Goal: Task Accomplishment & Management: Manage account settings

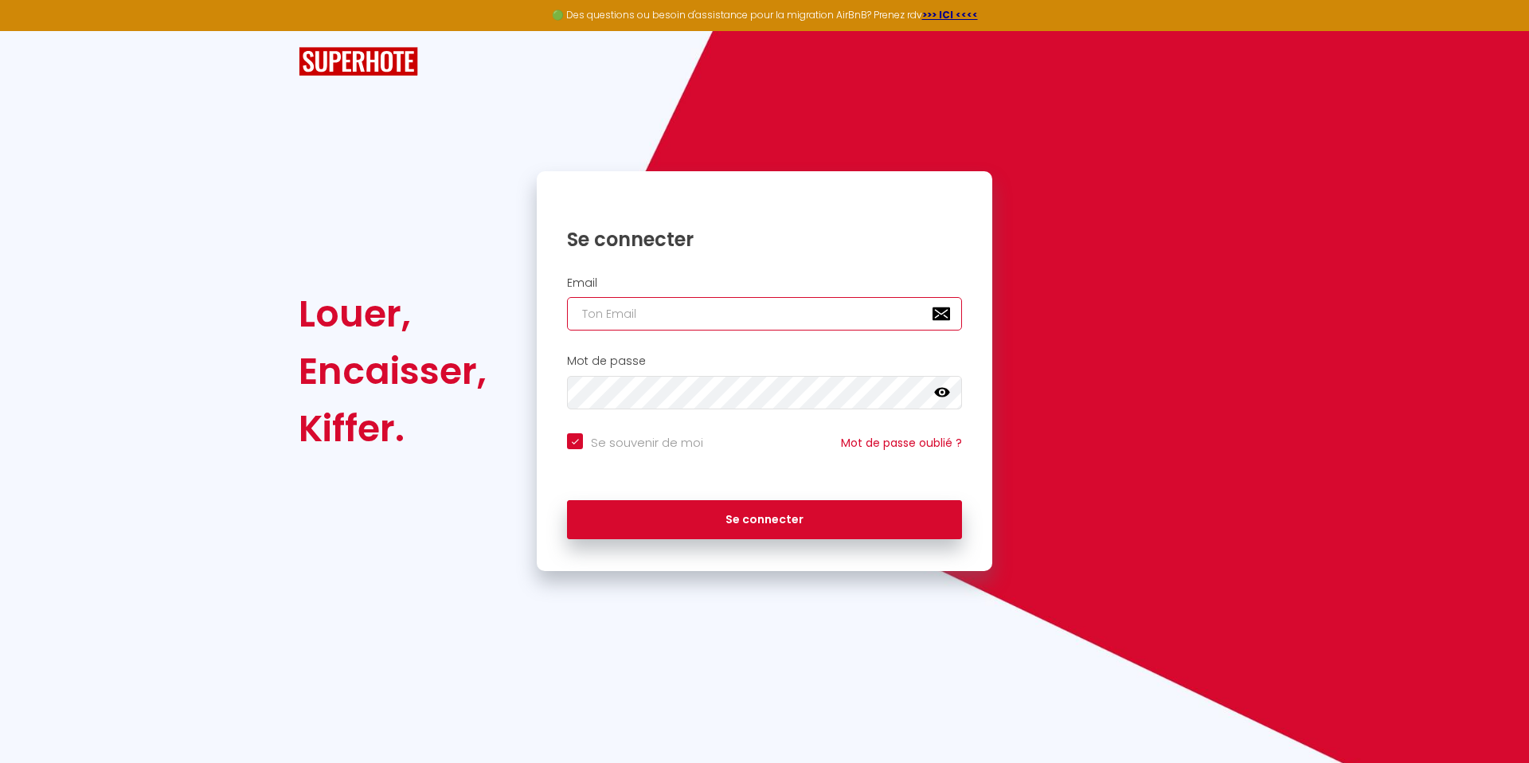
type input "CLIC HOUSE Conciergerie"
checkbox input "true"
click at [717, 319] on input "CLIC HOUSE Conciergerie" at bounding box center [764, 313] width 395 height 33
drag, startPoint x: 742, startPoint y: 317, endPoint x: 6, endPoint y: 163, distance: 751.6
click at [6, 163] on div "Louer, Encaisser, Kiffer. Se connecter Email CLIC HOUSE Conciergerie Mot de pas…" at bounding box center [764, 301] width 1529 height 540
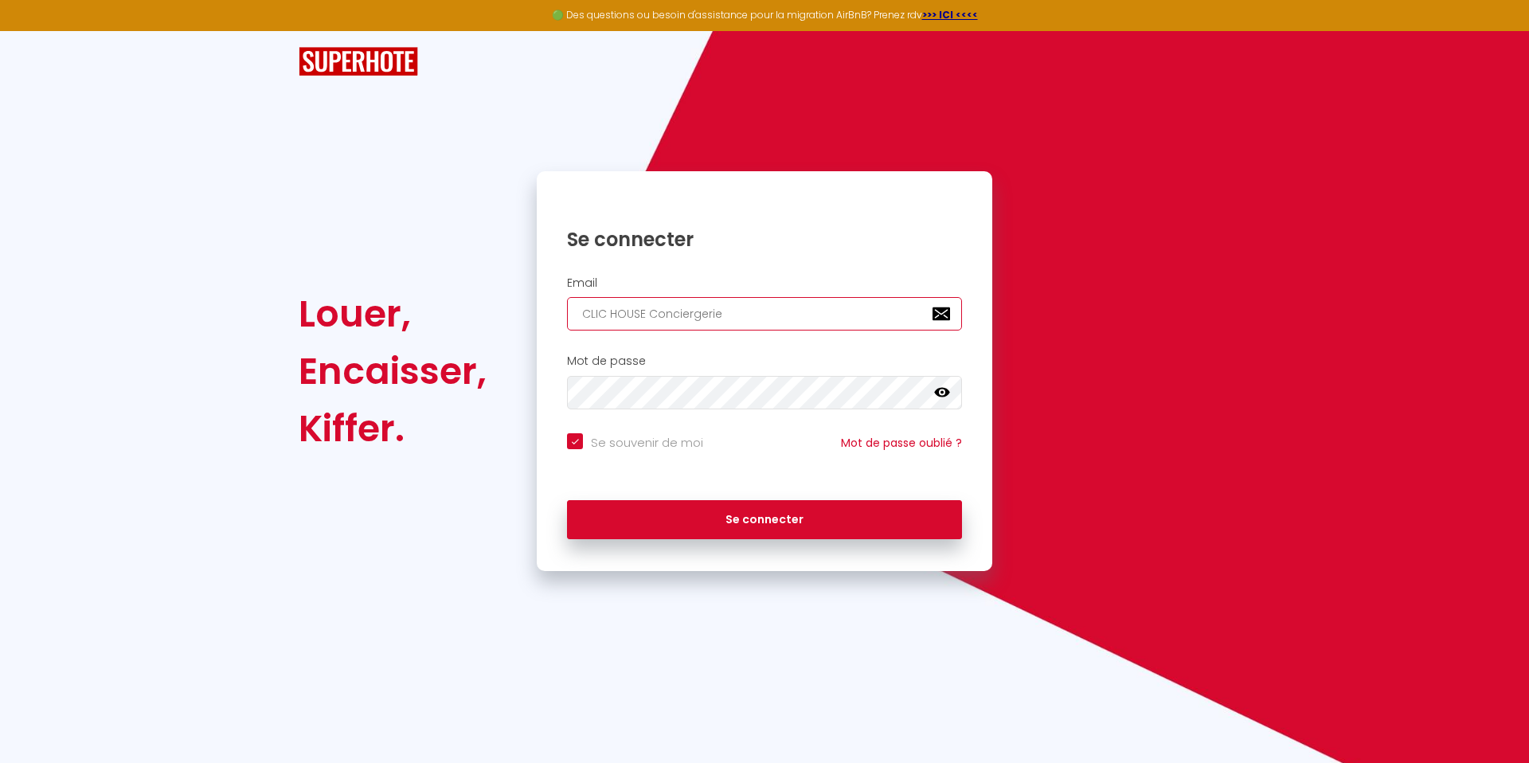
type input "c"
checkbox input "true"
type input "co"
checkbox input "true"
type input "con"
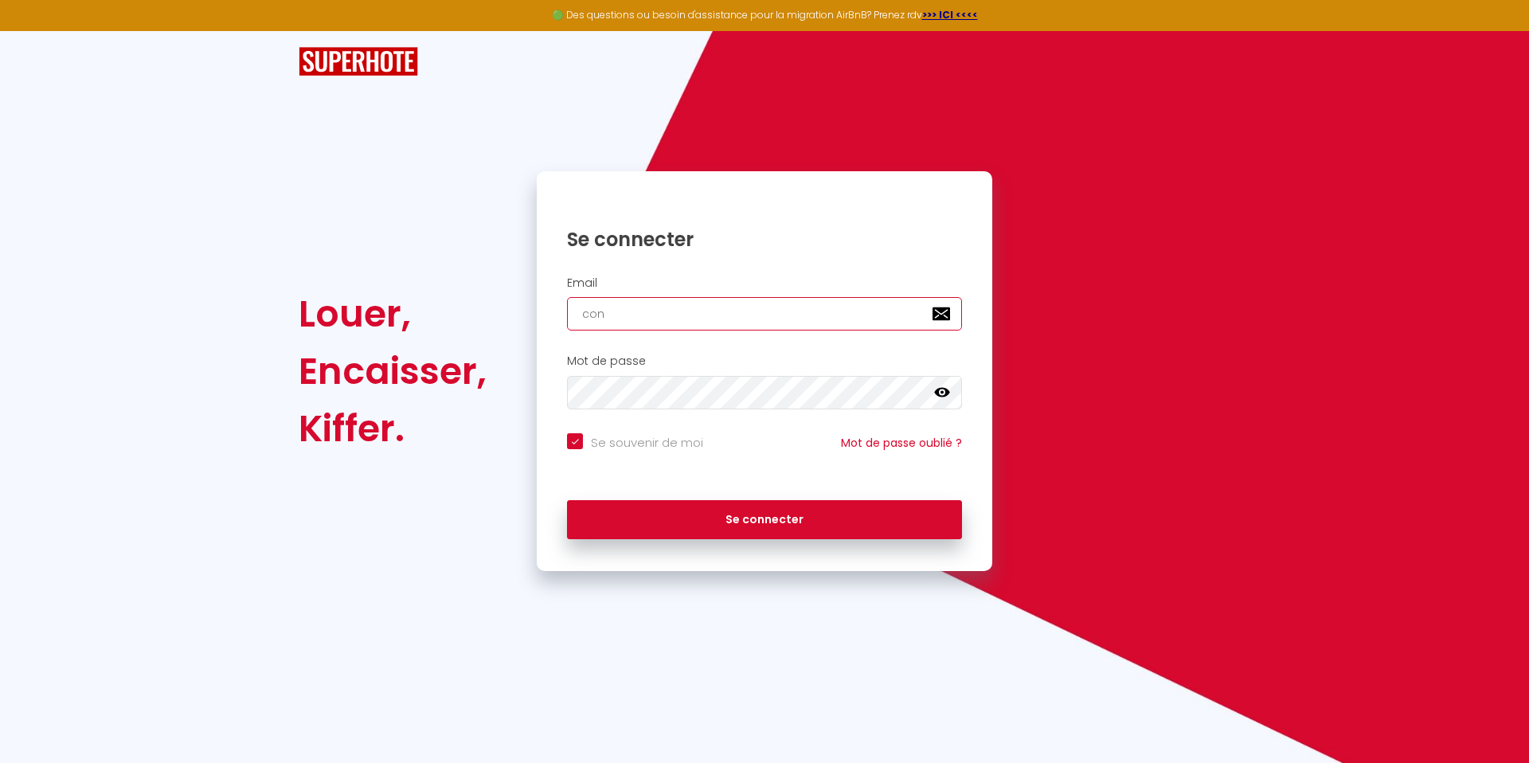
checkbox input "true"
type input "conc"
checkbox input "true"
type input "conci"
checkbox input "true"
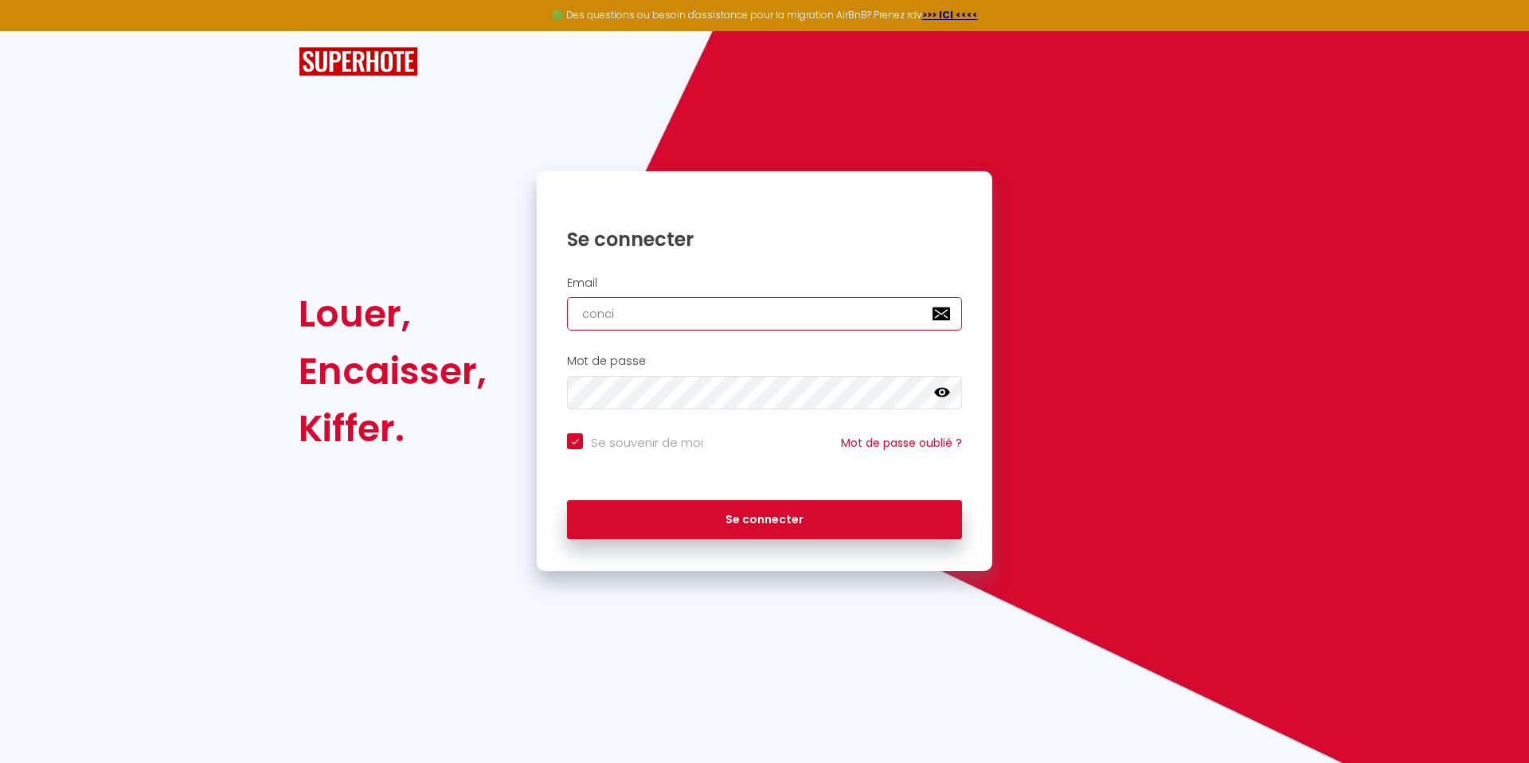
type input "concie"
checkbox input "true"
type input "concier"
checkbox input "true"
type input "concierg"
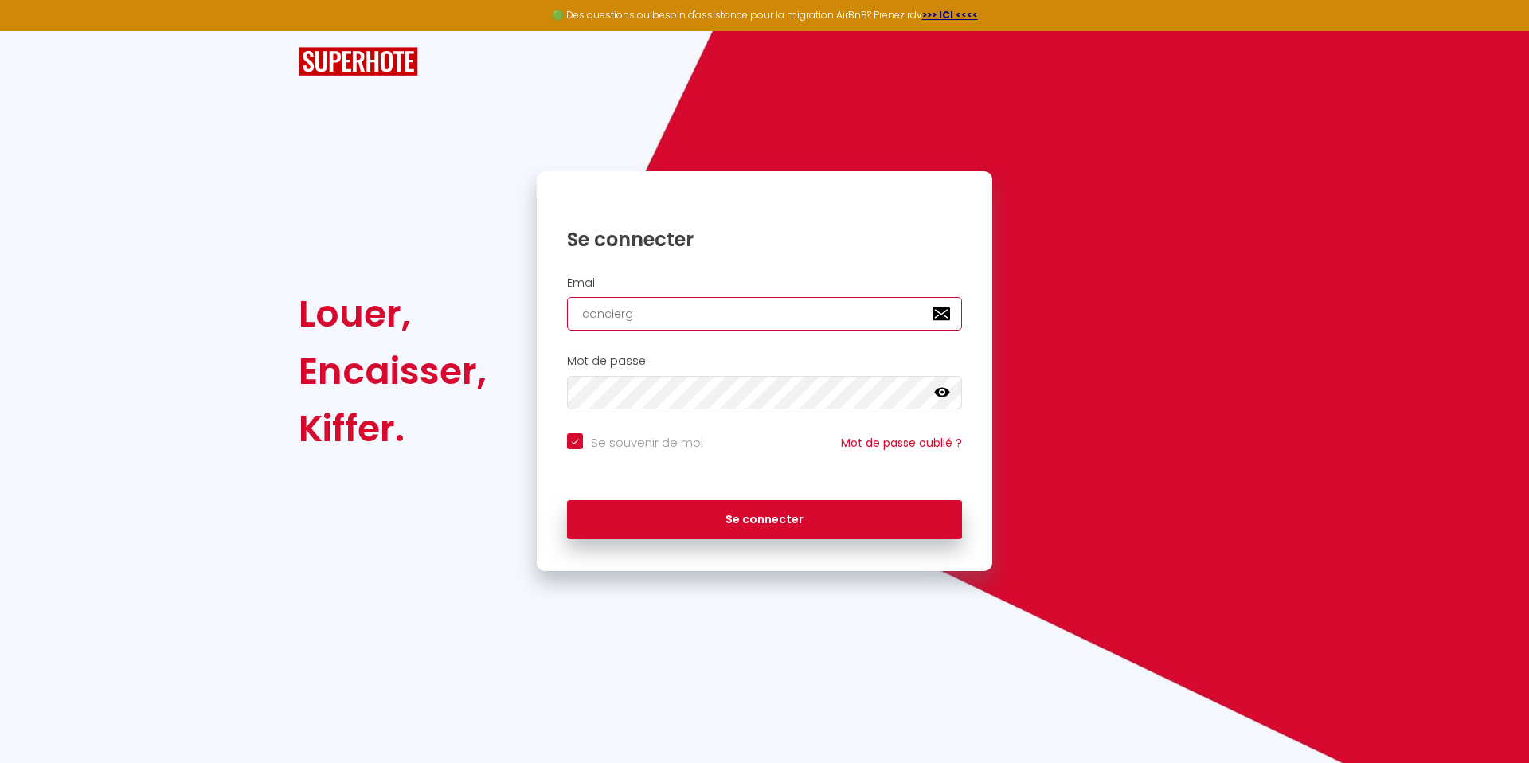
checkbox input "true"
type input "concierge"
checkbox input "true"
type input "concierger"
checkbox input "true"
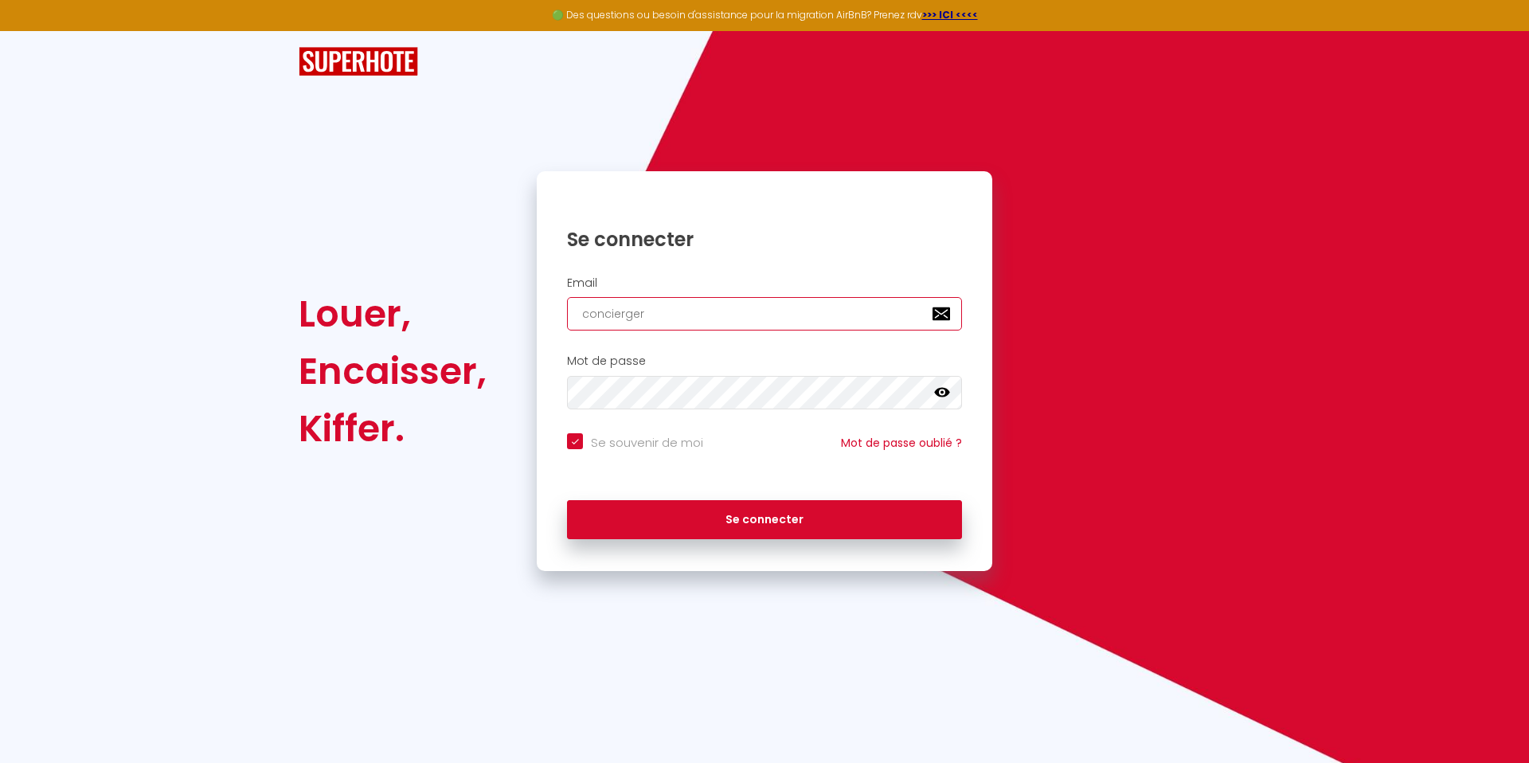
type input "conciergeri"
checkbox input "true"
type input "conciergerie"
checkbox input "true"
type input "conciergerie@"
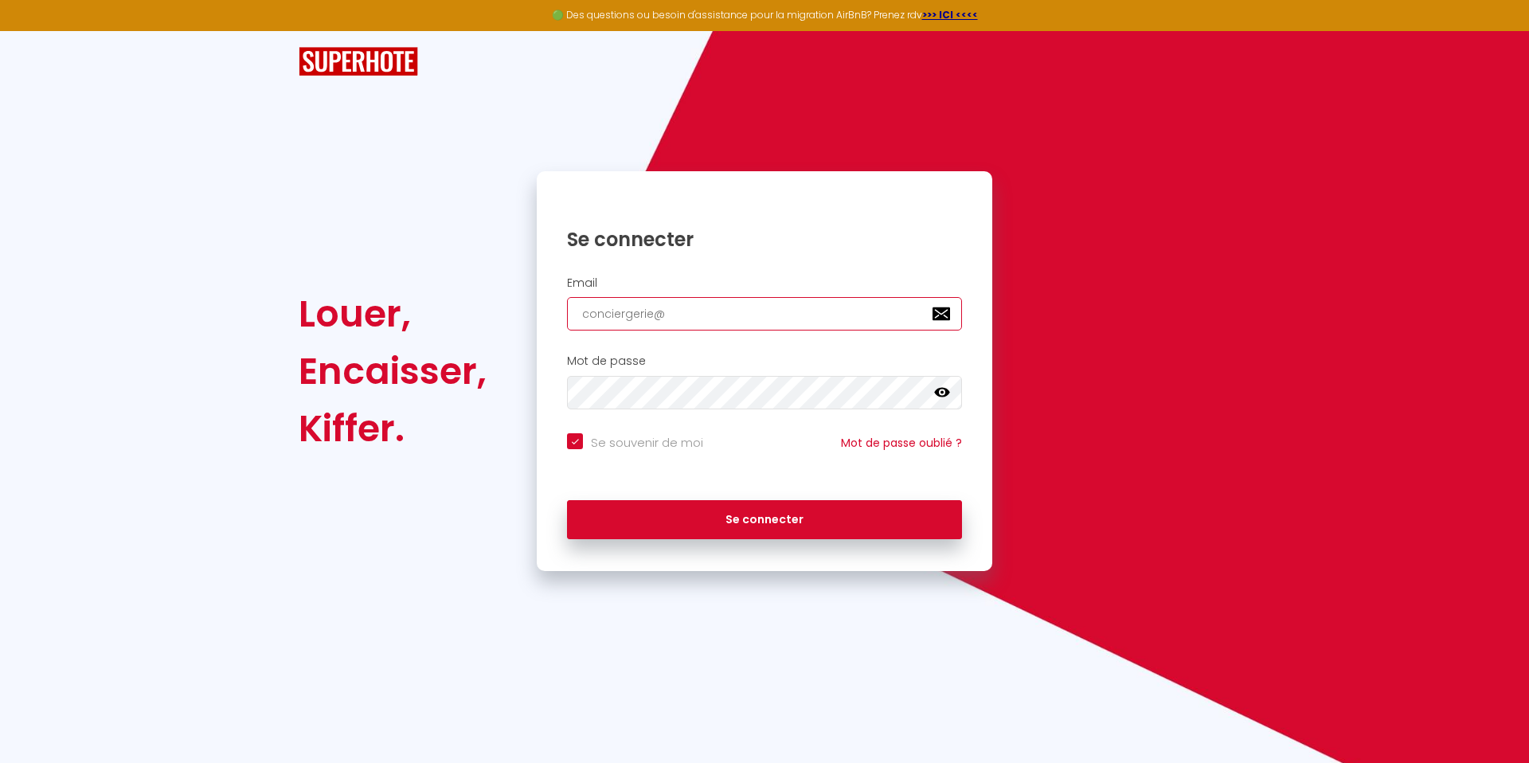
checkbox input "true"
type input "conciergerie@c"
checkbox input "true"
type input "conciergerie@cl"
checkbox input "true"
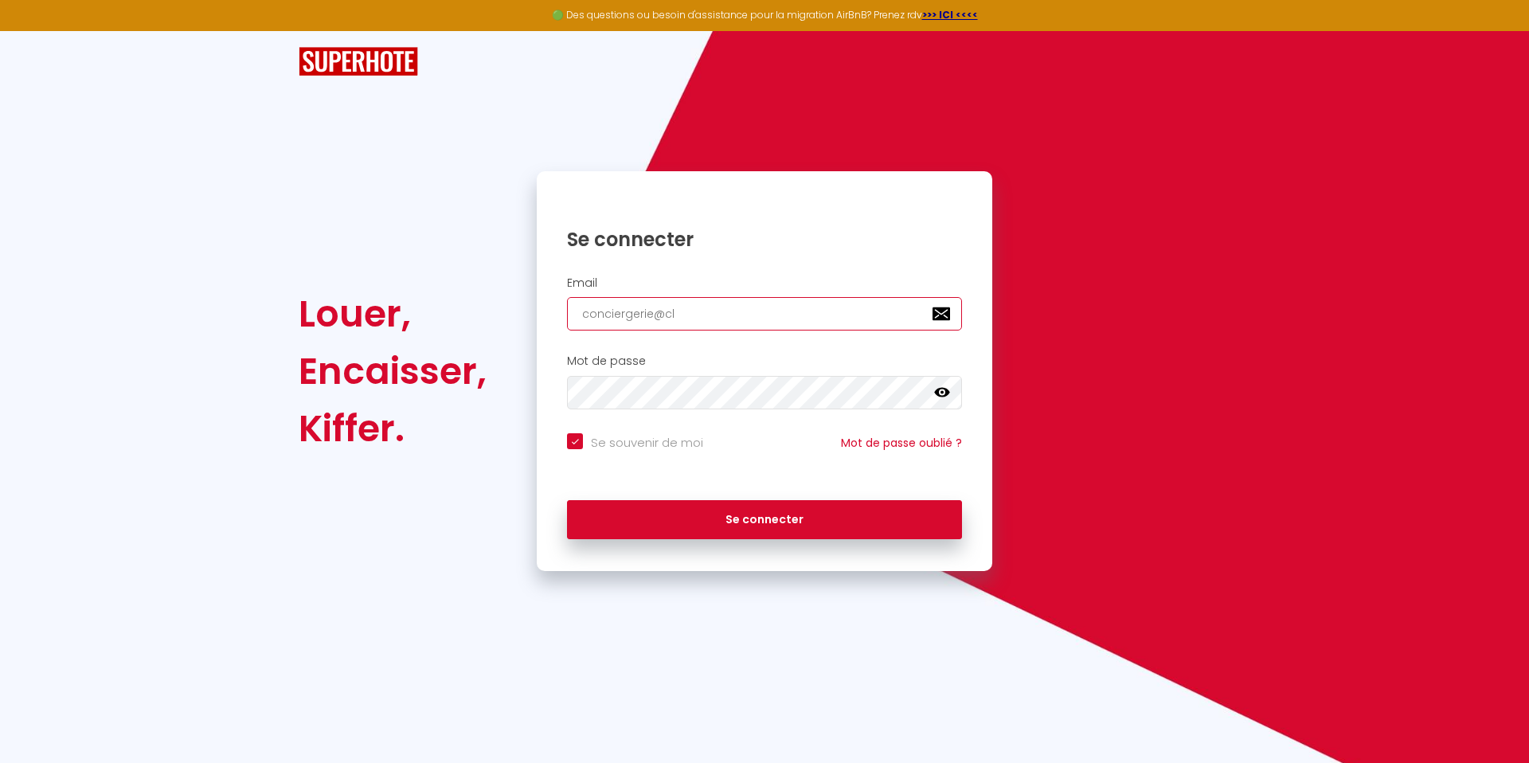
type input "conciergerie@cli"
checkbox input "true"
type input "conciergerie@clic"
checkbox input "true"
type input "conciergerie@clich"
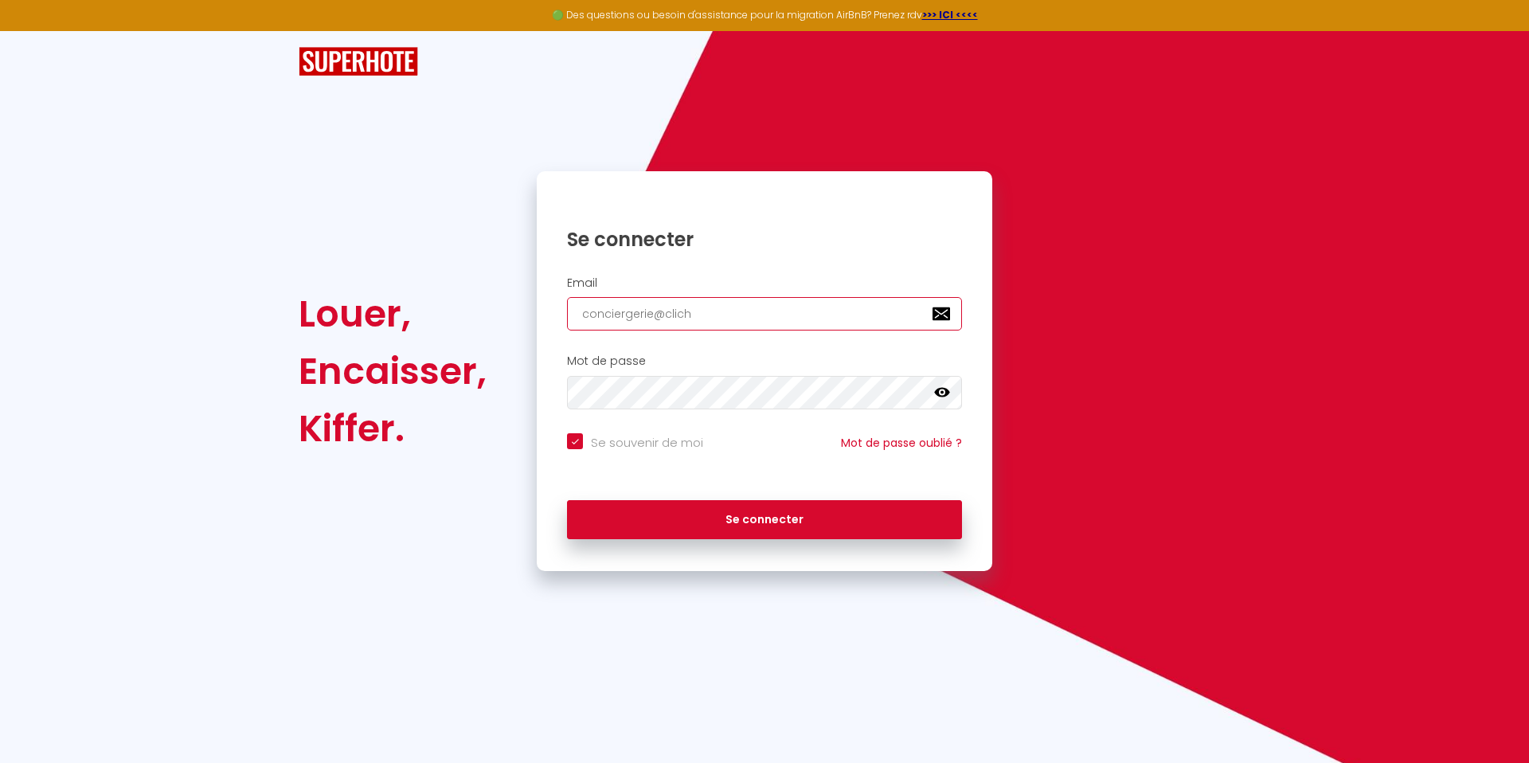
checkbox input "true"
type input "conciergerie@clicho"
checkbox input "true"
type input "conciergerie@clichou"
checkbox input "true"
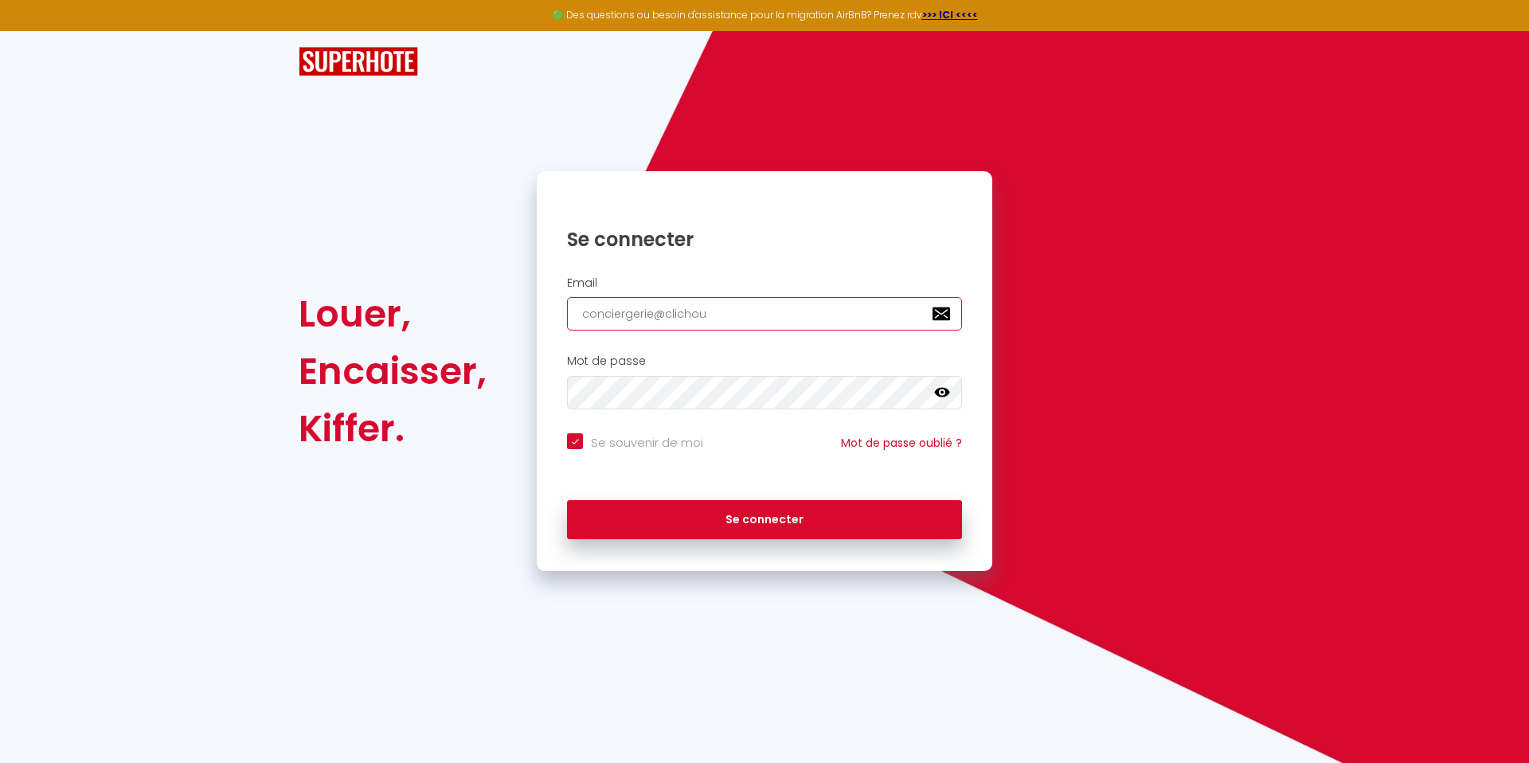
type input "conciergerie@clichous"
checkbox input "true"
type input "conciergerie@clichouse"
checkbox input "true"
type input "conciergerie@clichouse."
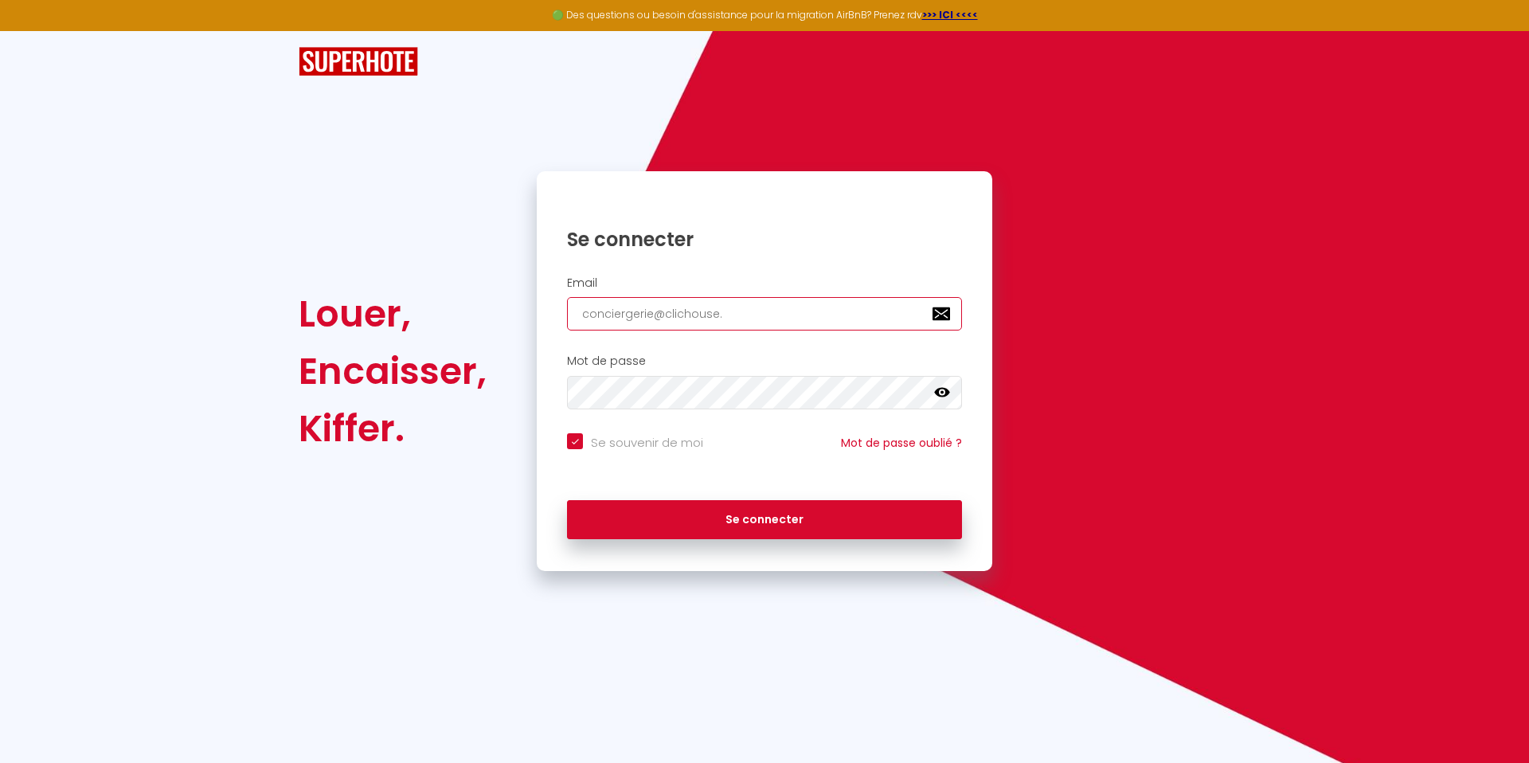
checkbox input "true"
type input "conciergerie@clichouse.f"
checkbox input "true"
type input "[EMAIL_ADDRESS][DOMAIN_NAME]"
checkbox input "true"
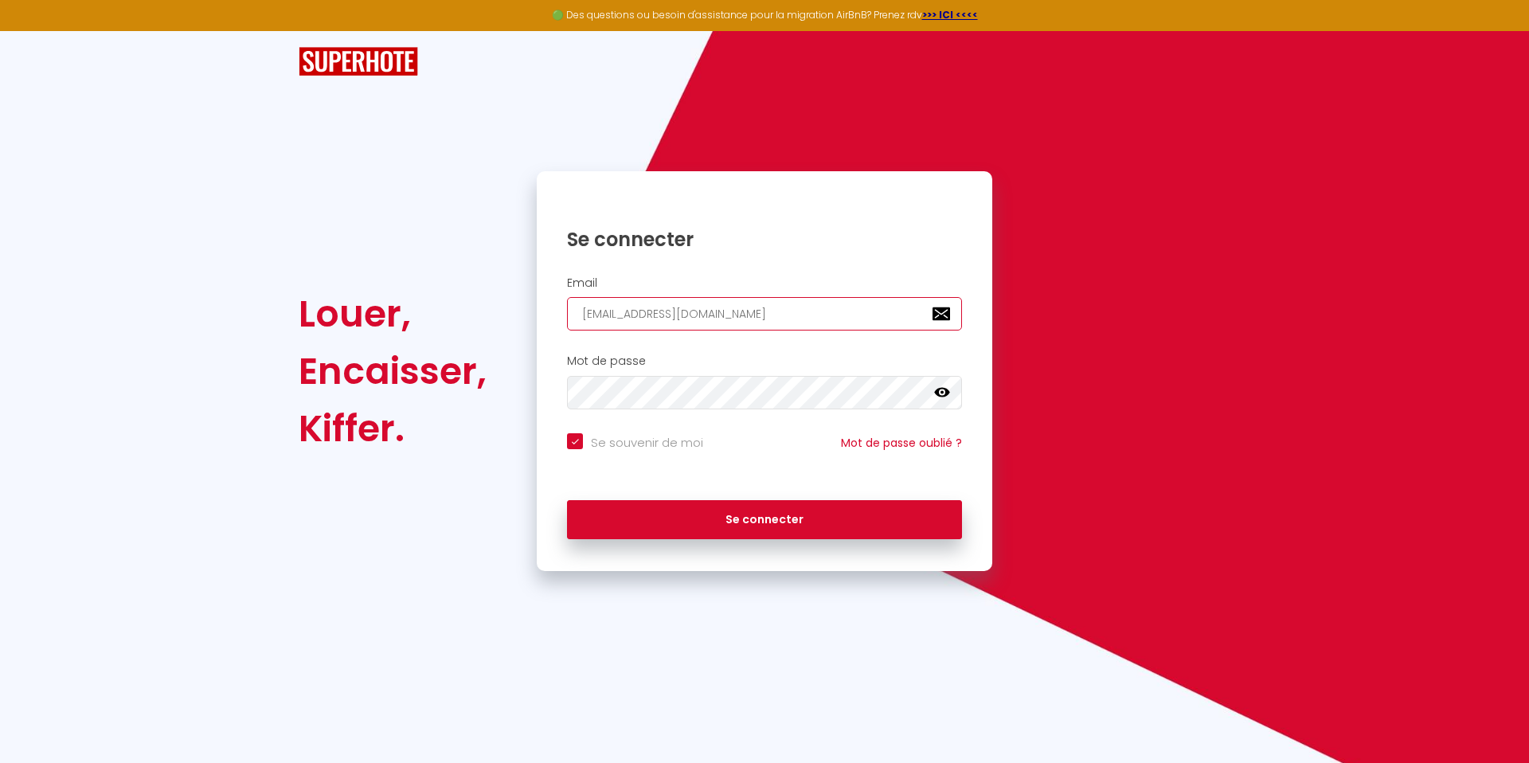
type input "[EMAIL_ADDRESS][DOMAIN_NAME]"
click at [946, 399] on icon at bounding box center [942, 393] width 16 height 16
click at [246, 315] on div "Louer, Encaisser, Kiffer. Se connecter Email [EMAIL_ADDRESS][DOMAIN_NAME] Mot d…" at bounding box center [764, 301] width 1529 height 540
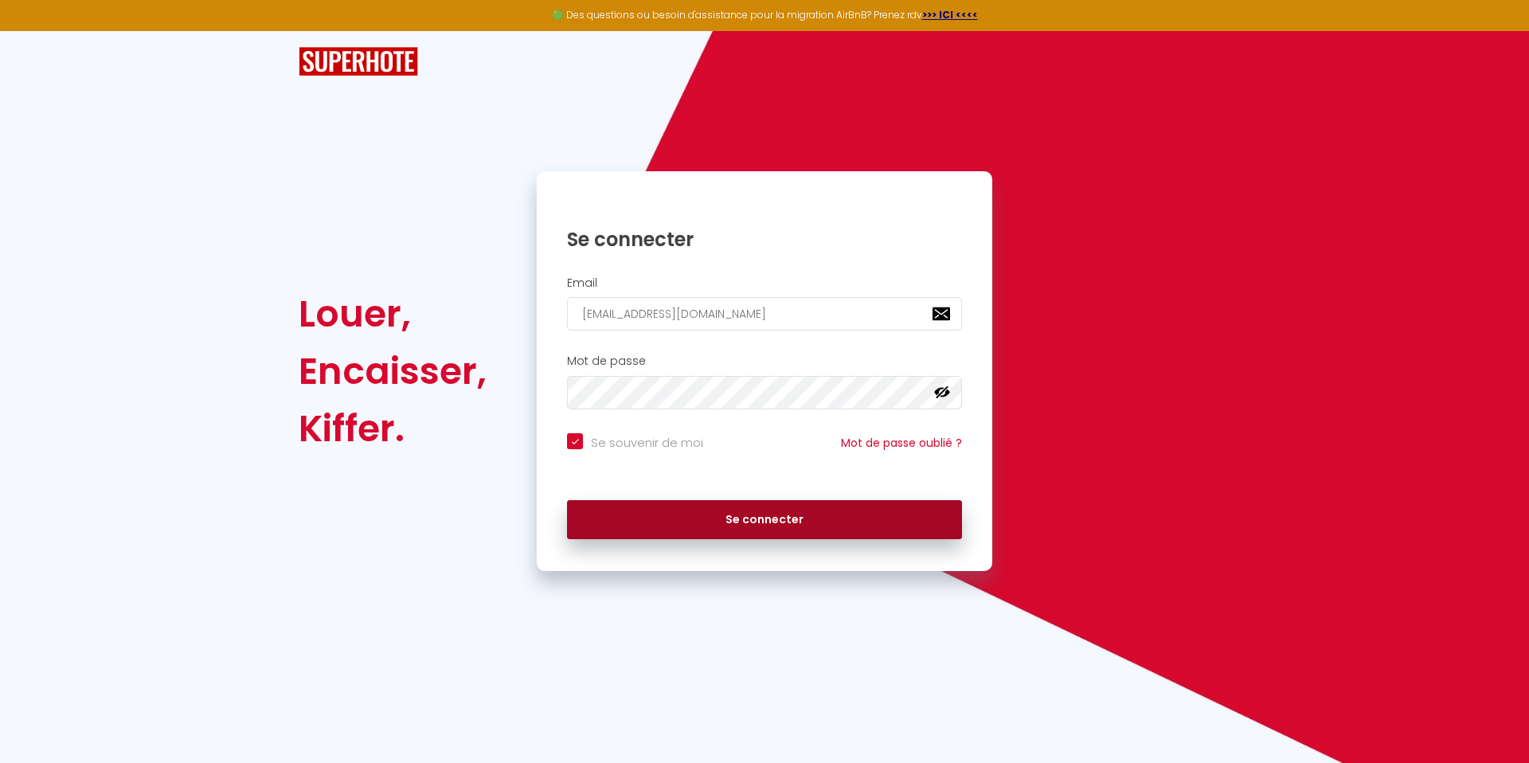
click at [702, 524] on button "Se connecter" at bounding box center [764, 520] width 395 height 40
checkbox input "true"
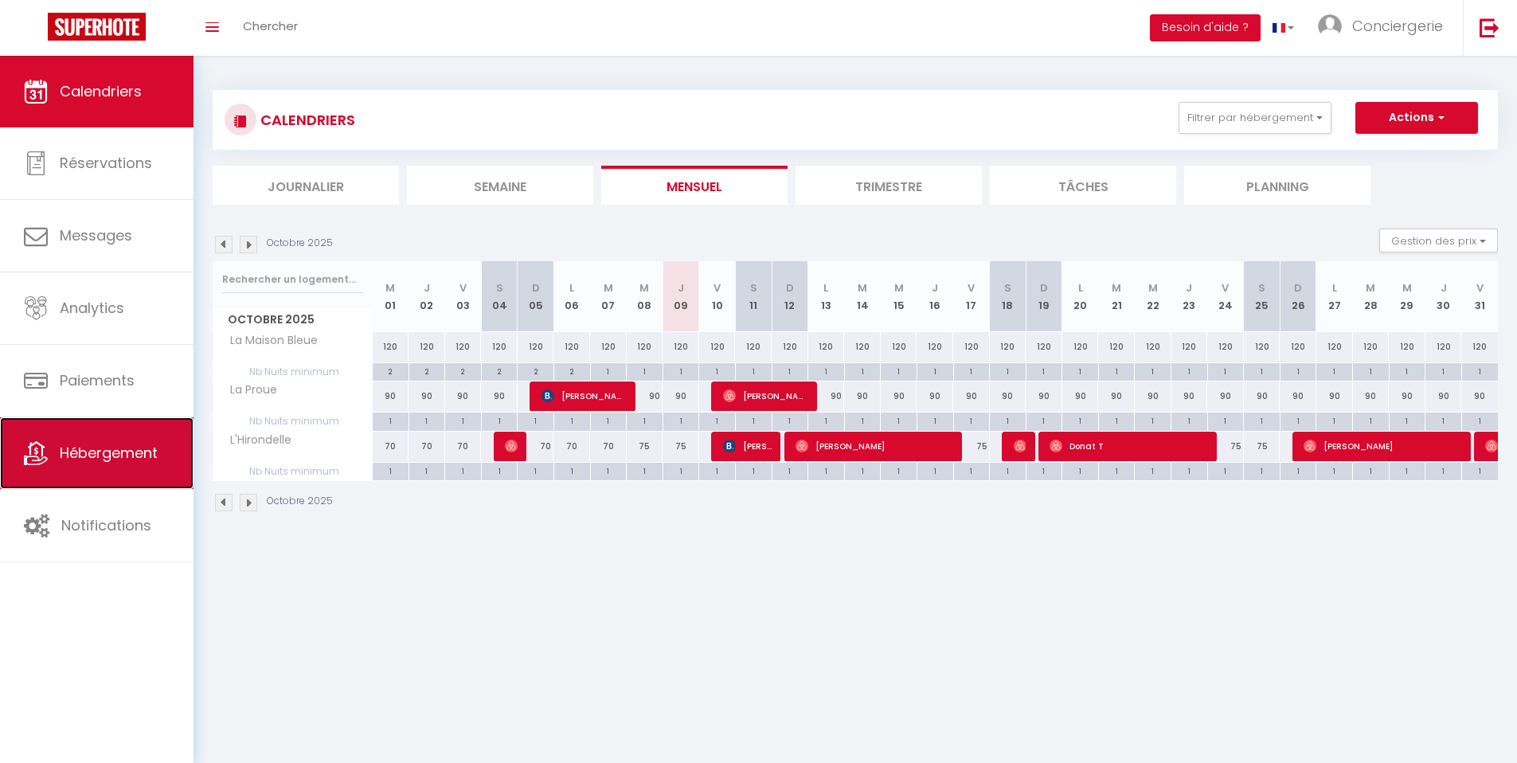
click at [140, 465] on link "Hébergement" at bounding box center [96, 453] width 193 height 72
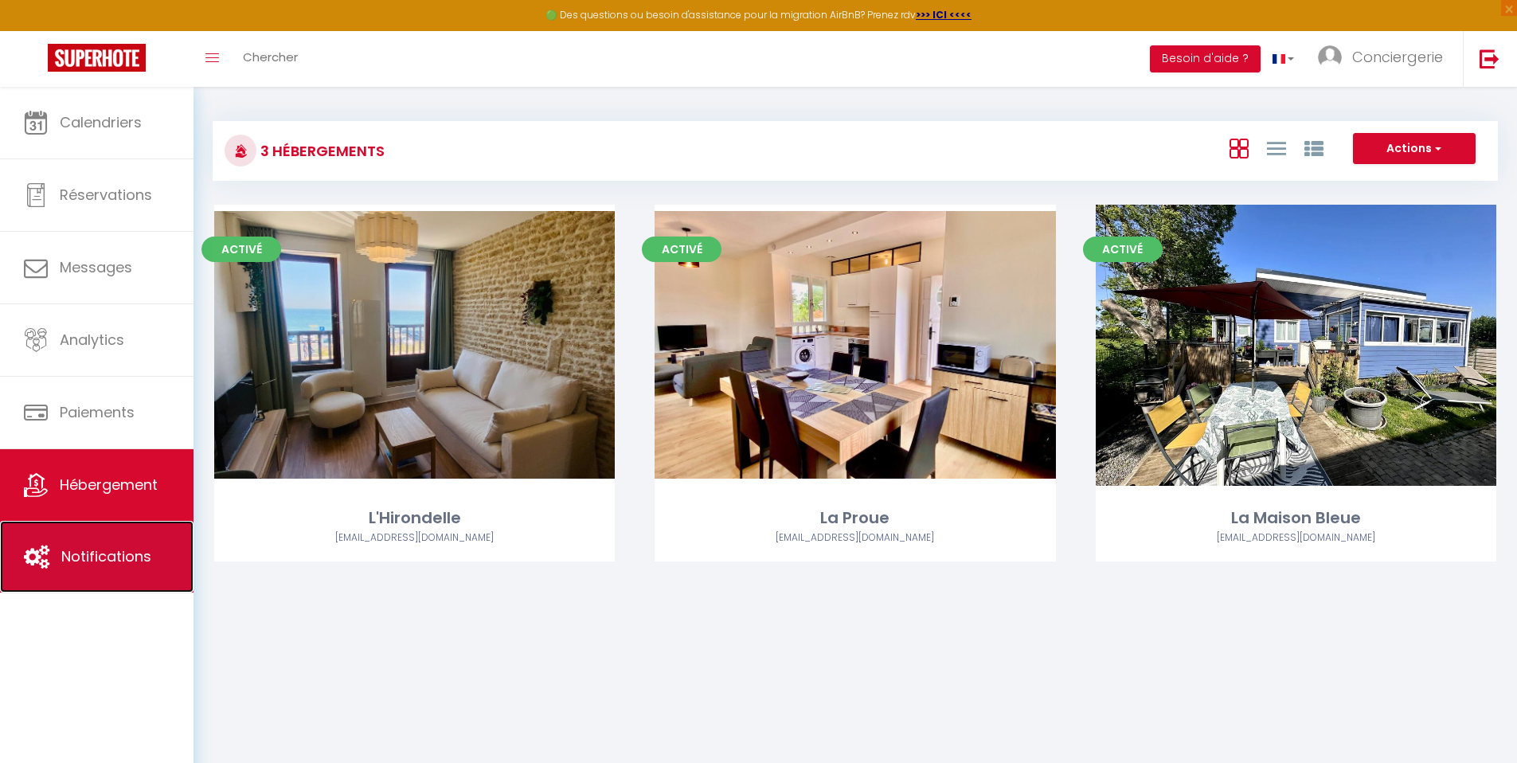
click at [120, 553] on span "Notifications" at bounding box center [106, 556] width 90 height 20
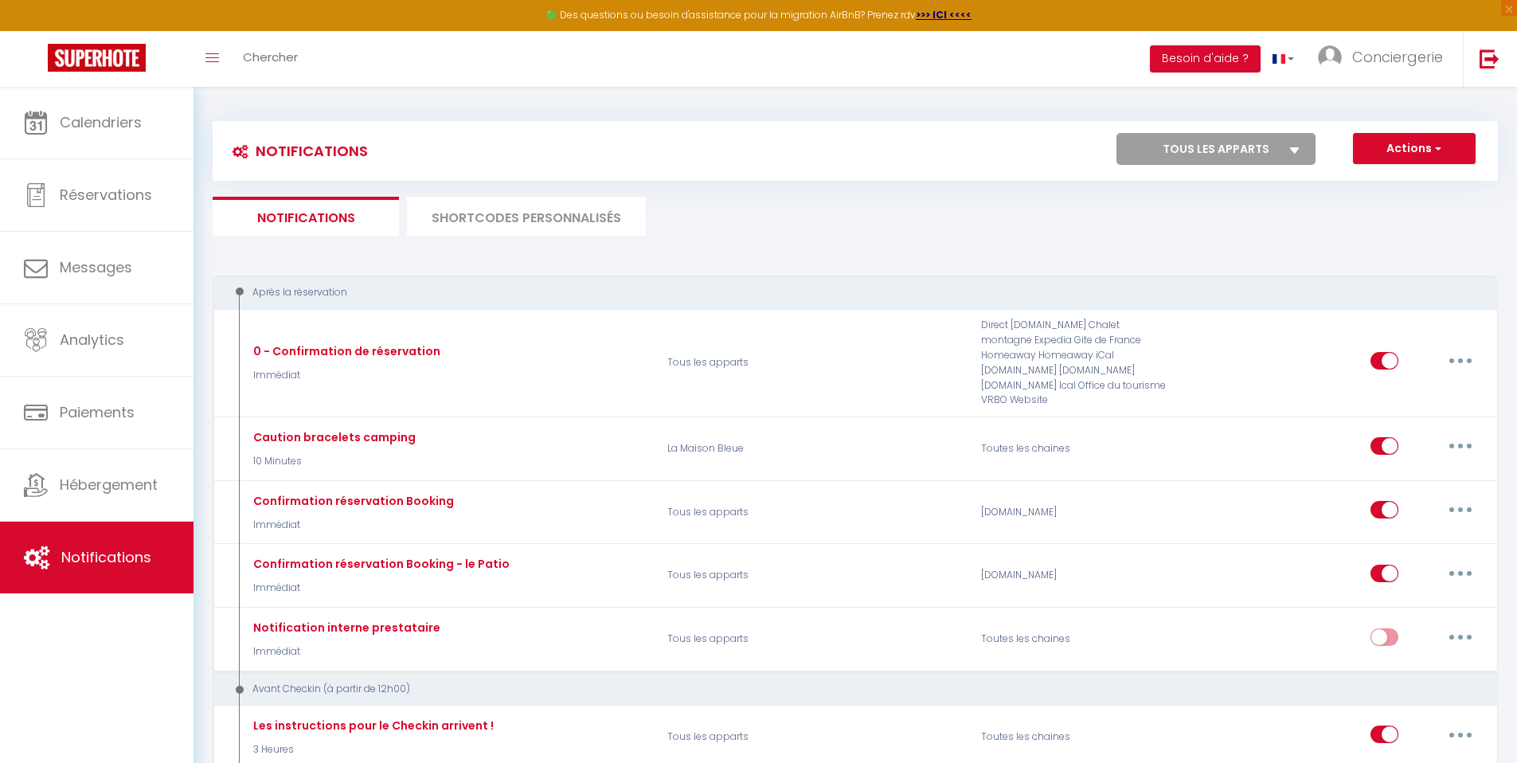
click at [536, 215] on li "SHORTCODES PERSONNALISÉS" at bounding box center [526, 216] width 239 height 39
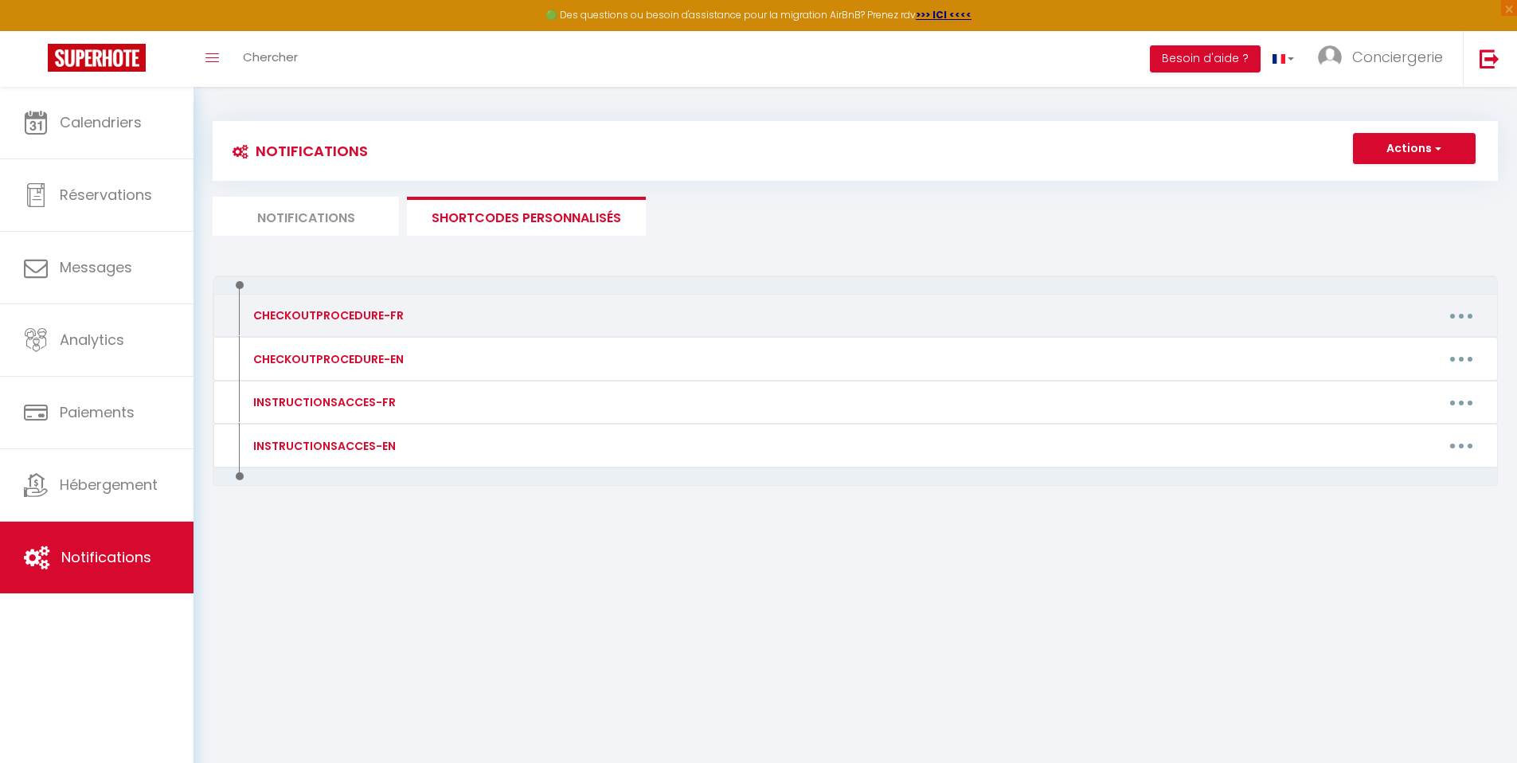
click at [388, 319] on div "CHECKOUTPROCEDURE-FR" at bounding box center [326, 316] width 154 height 18
click at [326, 313] on div "CHECKOUTPROCEDURE-FR" at bounding box center [326, 316] width 154 height 18
click at [315, 325] on div "CHECKOUTPROCEDURE-FR" at bounding box center [396, 315] width 314 height 25
click at [330, 319] on div "CHECKOUTPROCEDURE-FR" at bounding box center [326, 316] width 154 height 18
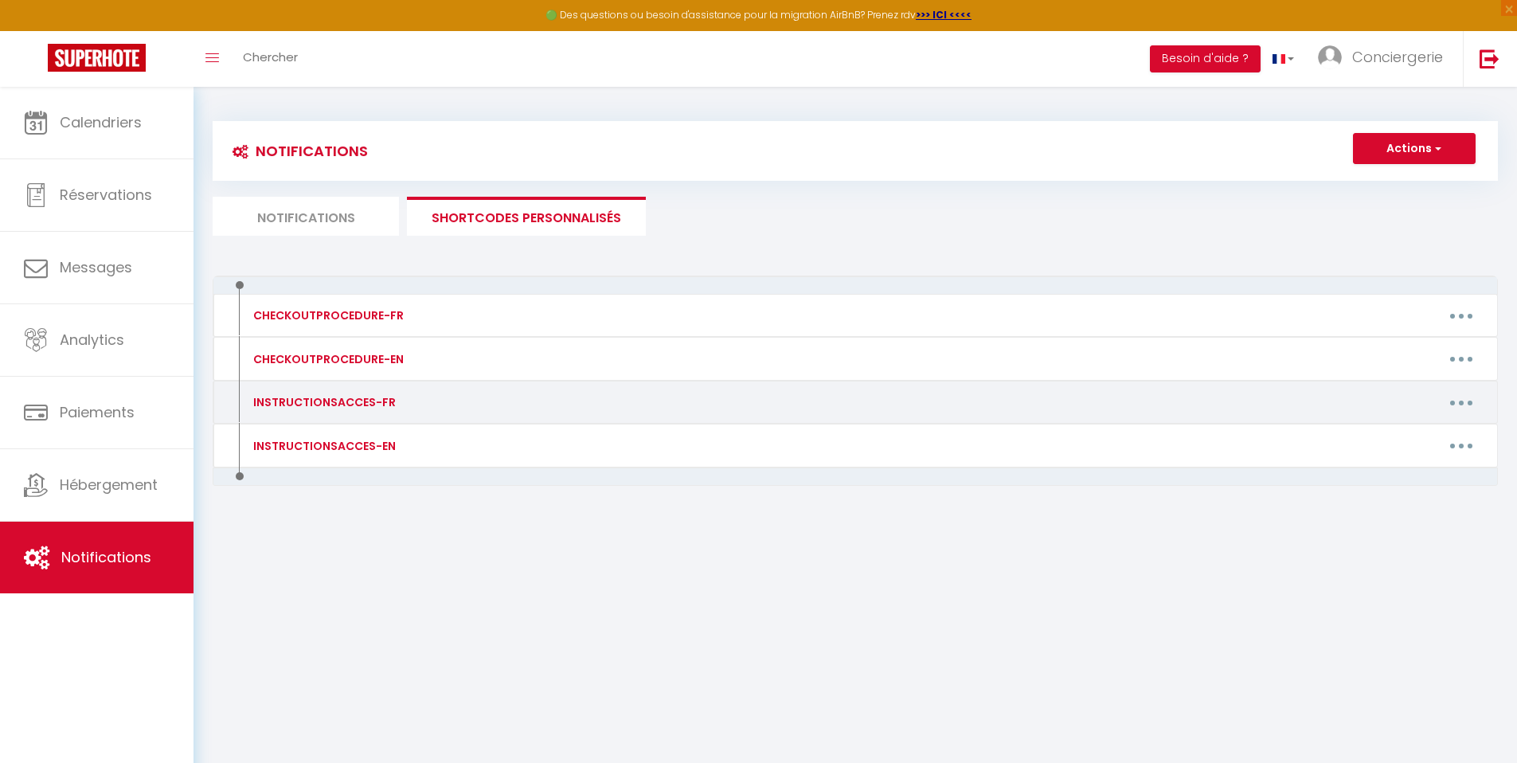
click at [340, 410] on div "INSTRUCTIONSACCES-FR" at bounding box center [322, 402] width 147 height 18
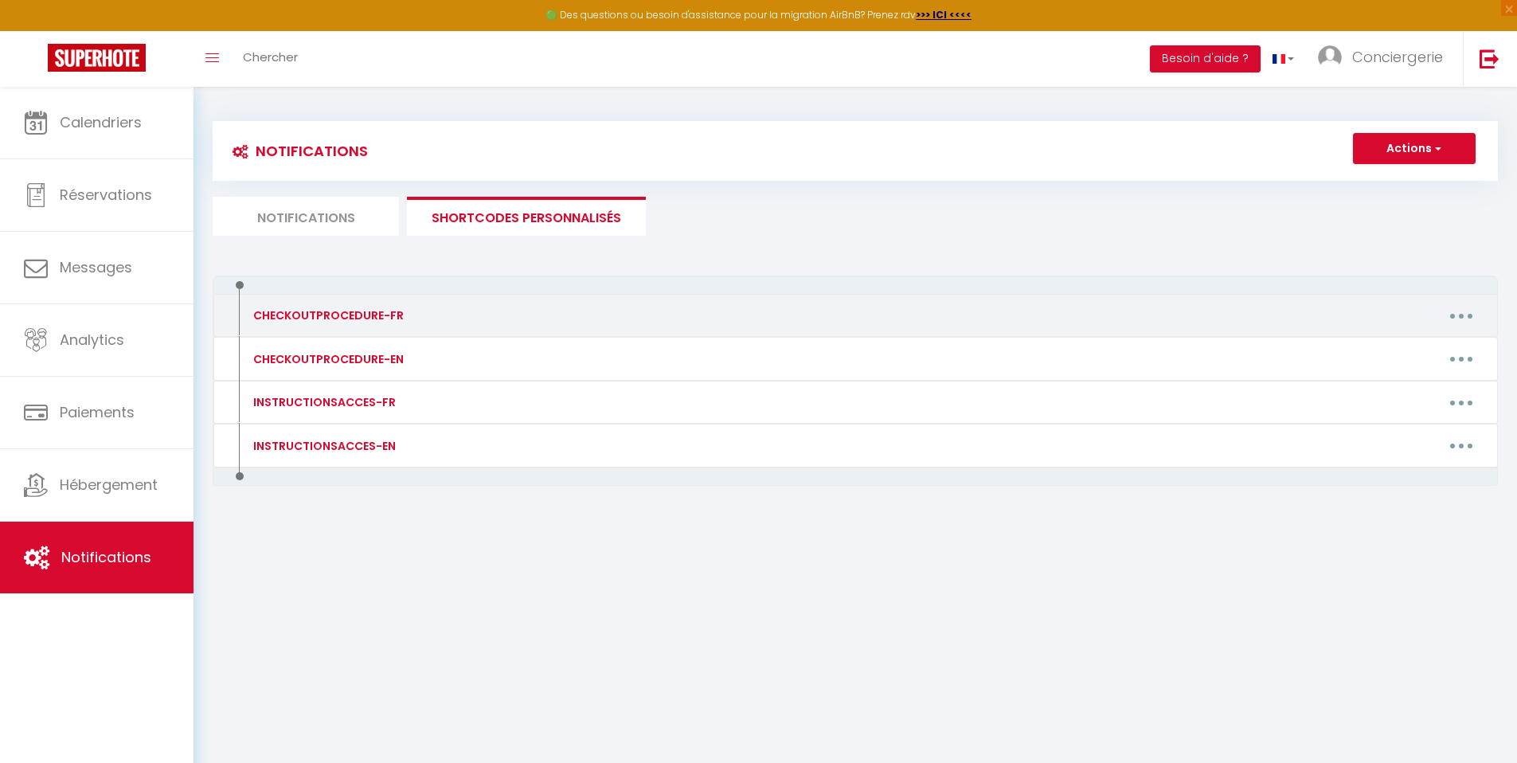
click at [338, 297] on div "CHECKOUTPROCEDURE-FR Editer Supprimer" at bounding box center [855, 316] width 1285 height 44
click at [334, 316] on div "CHECKOUTPROCEDURE-FR" at bounding box center [326, 316] width 154 height 18
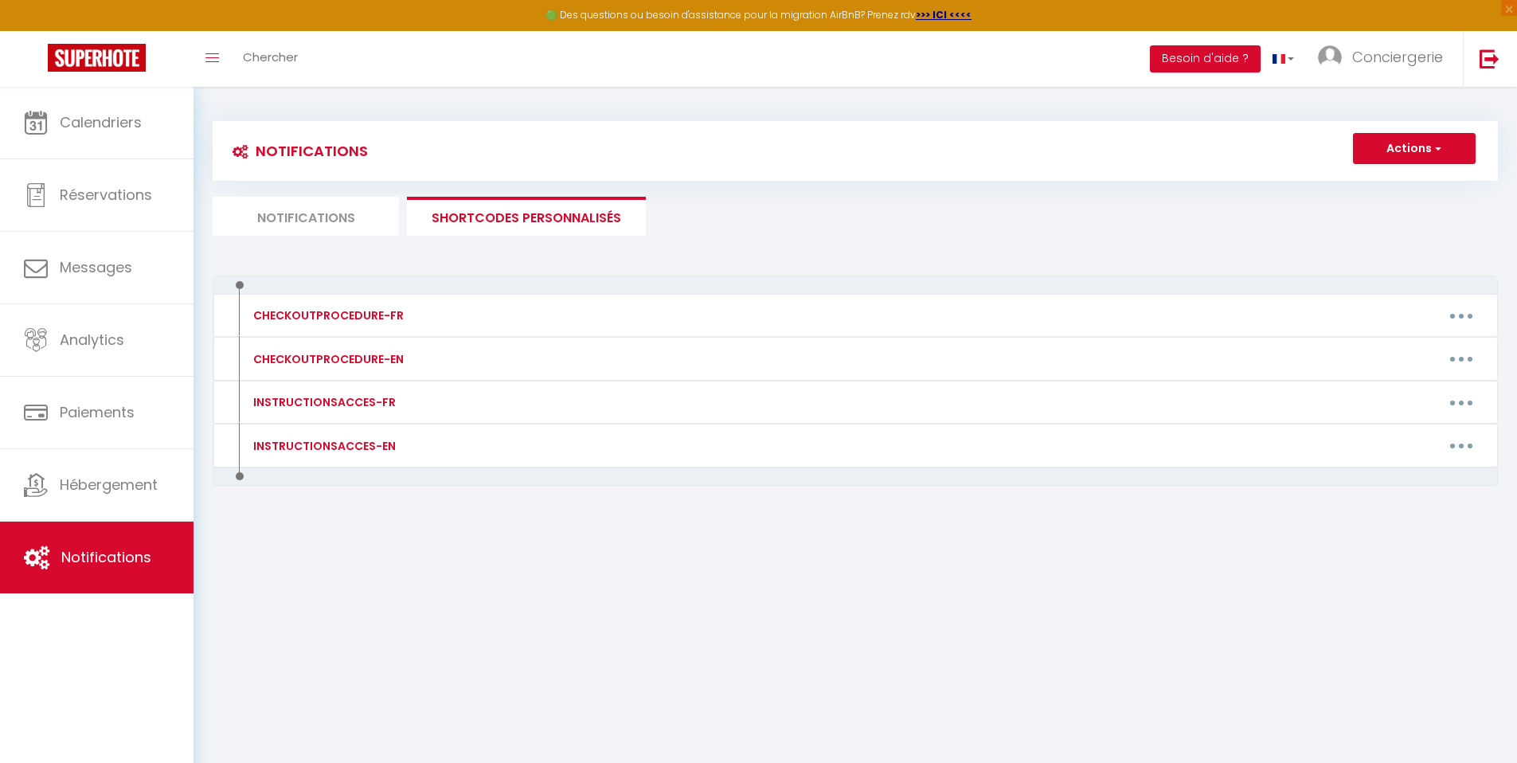
click at [316, 217] on li "Notifications" at bounding box center [306, 216] width 186 height 39
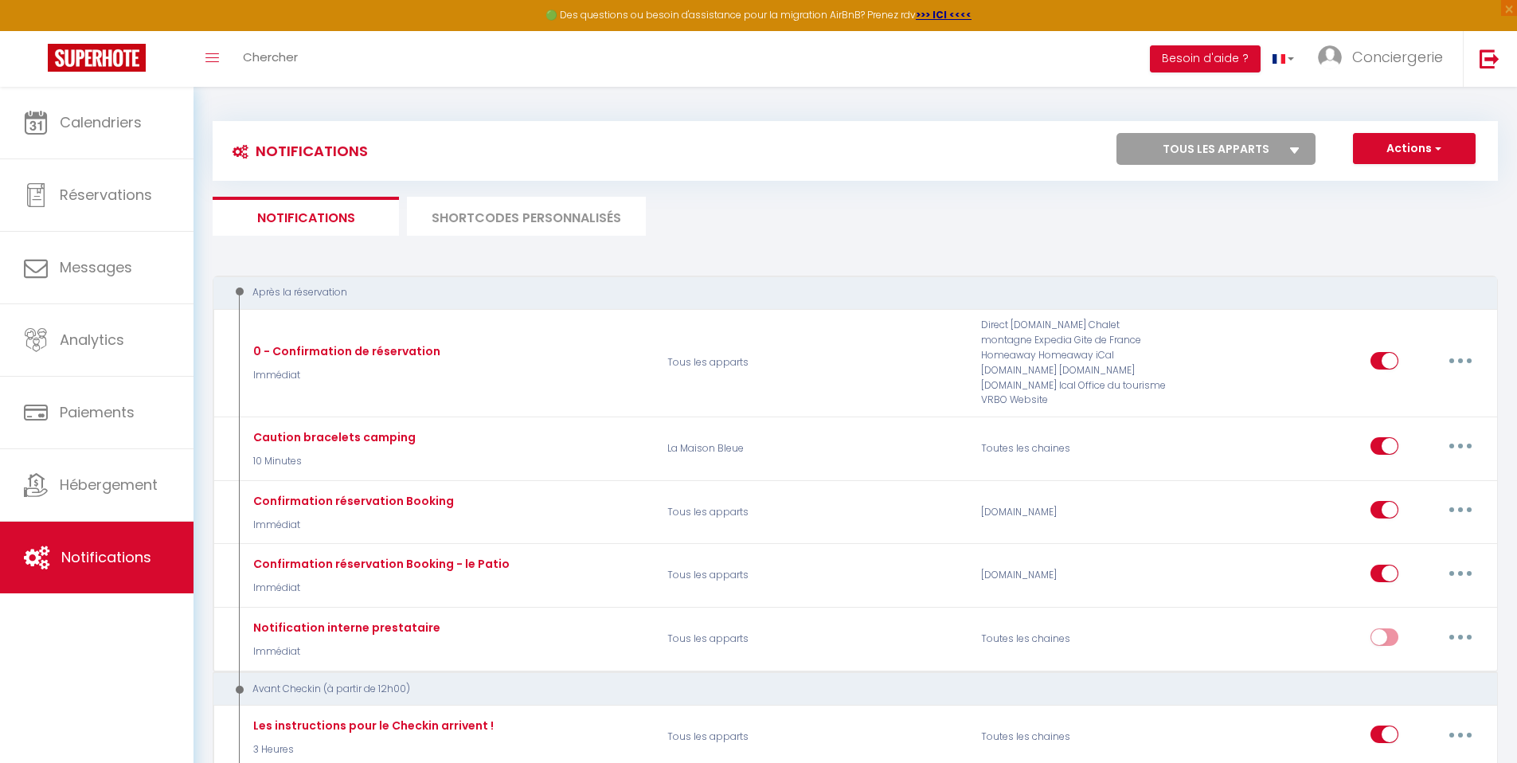
click at [478, 225] on li "SHORTCODES PERSONNALISÉS" at bounding box center [526, 216] width 239 height 39
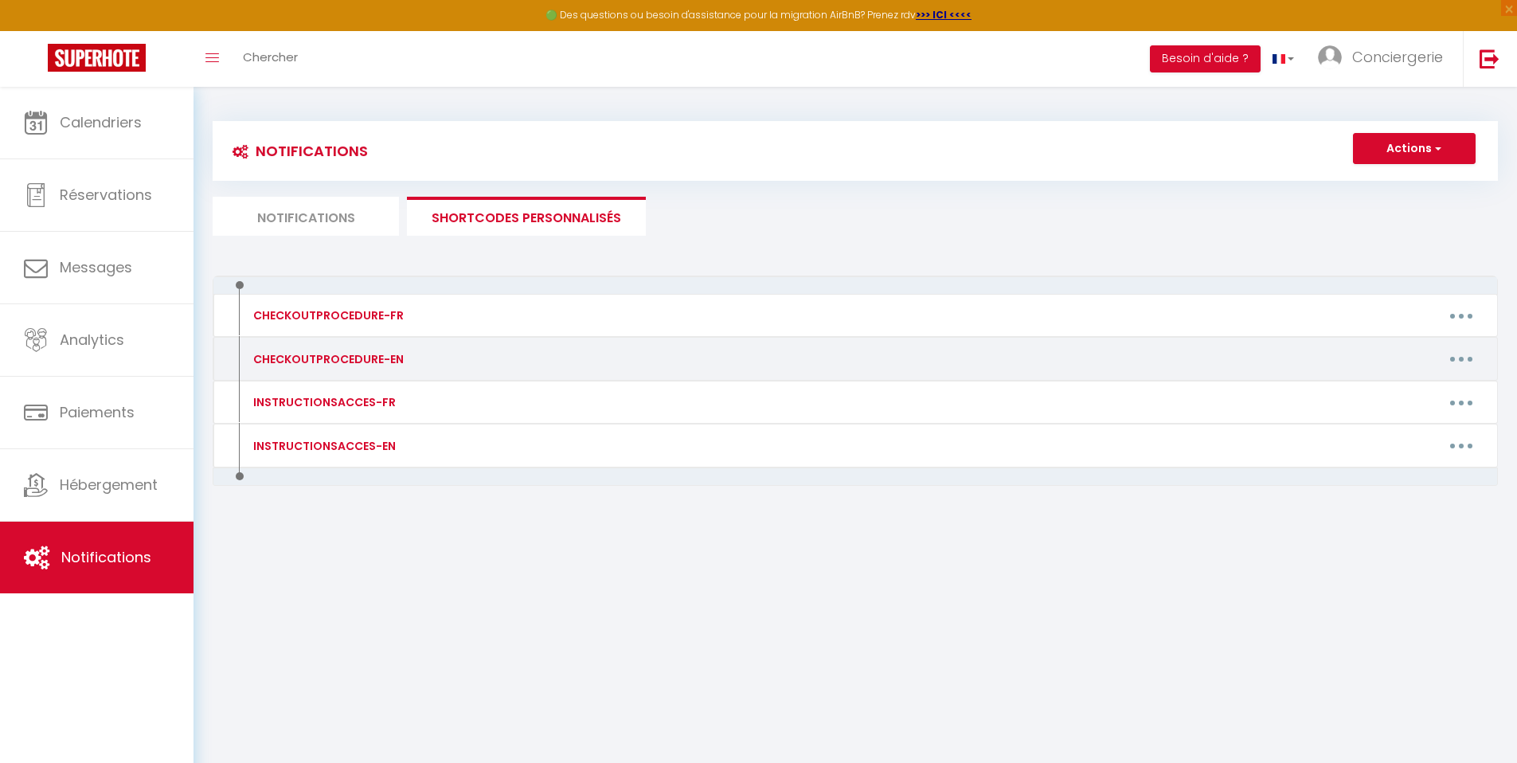
click at [321, 366] on div "CHECKOUTPROCEDURE-EN" at bounding box center [326, 359] width 154 height 18
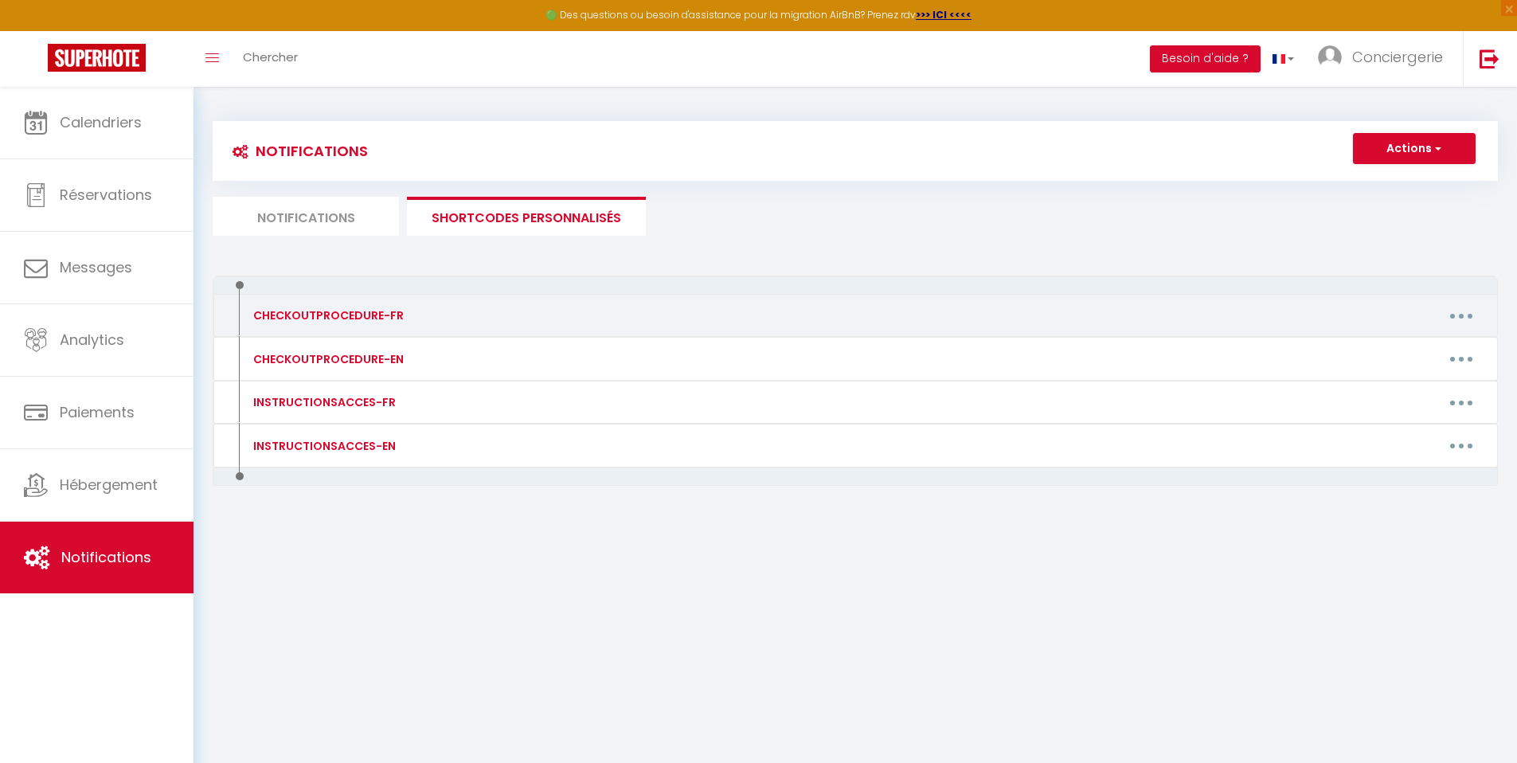
click at [1464, 322] on button "button" at bounding box center [1461, 315] width 45 height 25
click at [1425, 350] on link "Editer" at bounding box center [1420, 351] width 118 height 27
type input "CHECKOUTPROCEDURE-FR"
type textarea "1 - Faire la vaisselle et jeter les poubelles 2 - A 11h00 maximum, fermer à clé…"
type textarea "1 - Faire la vaisselle 2 - Fermer les sacs poubelles et les laisser à l'intérie…"
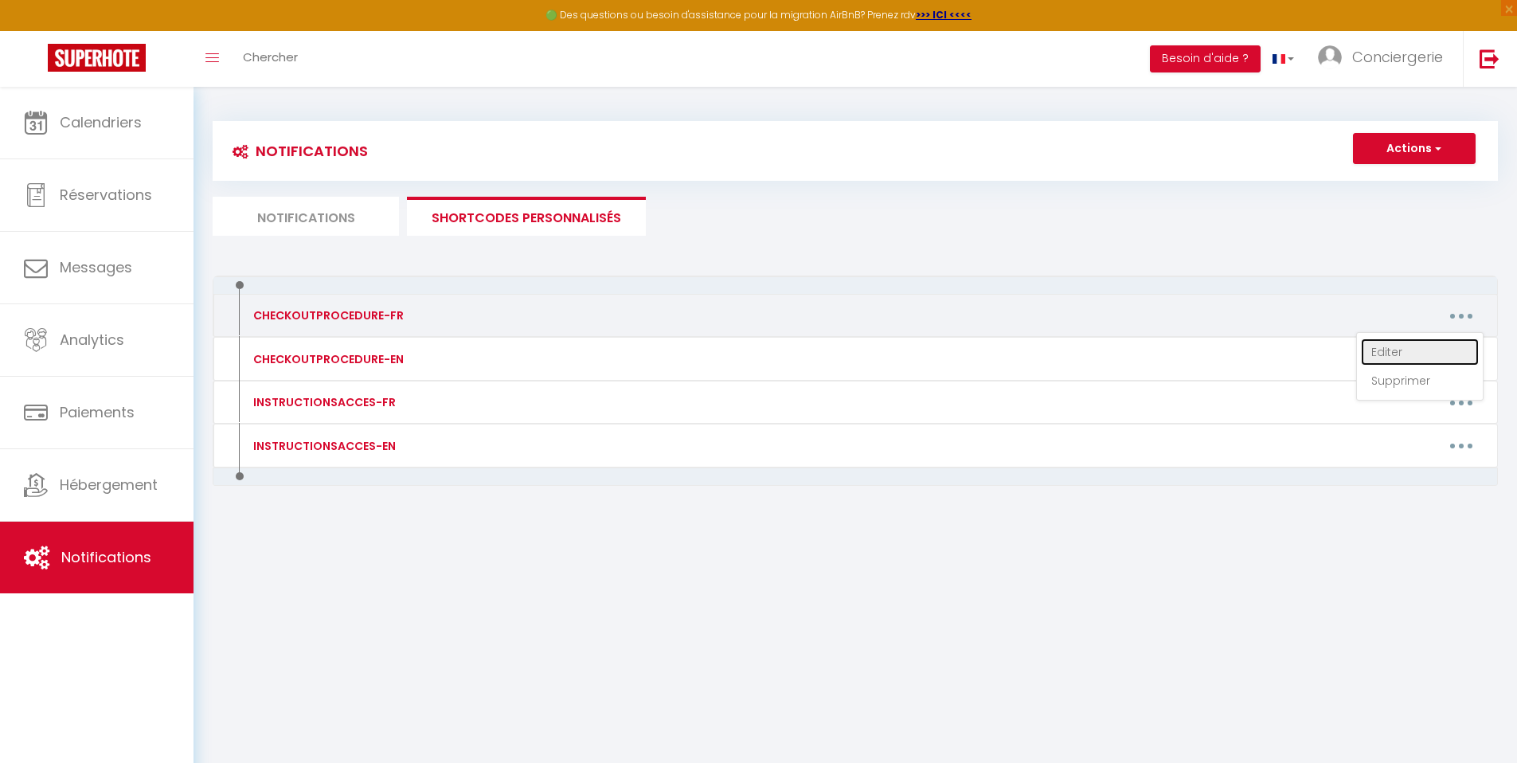
type textarea "1 - Faire la vaisselle 2 - Fermer les sacs poubelles et les déposer dans les co…"
type textarea "1 - Faire la vaisselle et jeter les poubelles 2 - A 11h00 maximum, fermer à clé…"
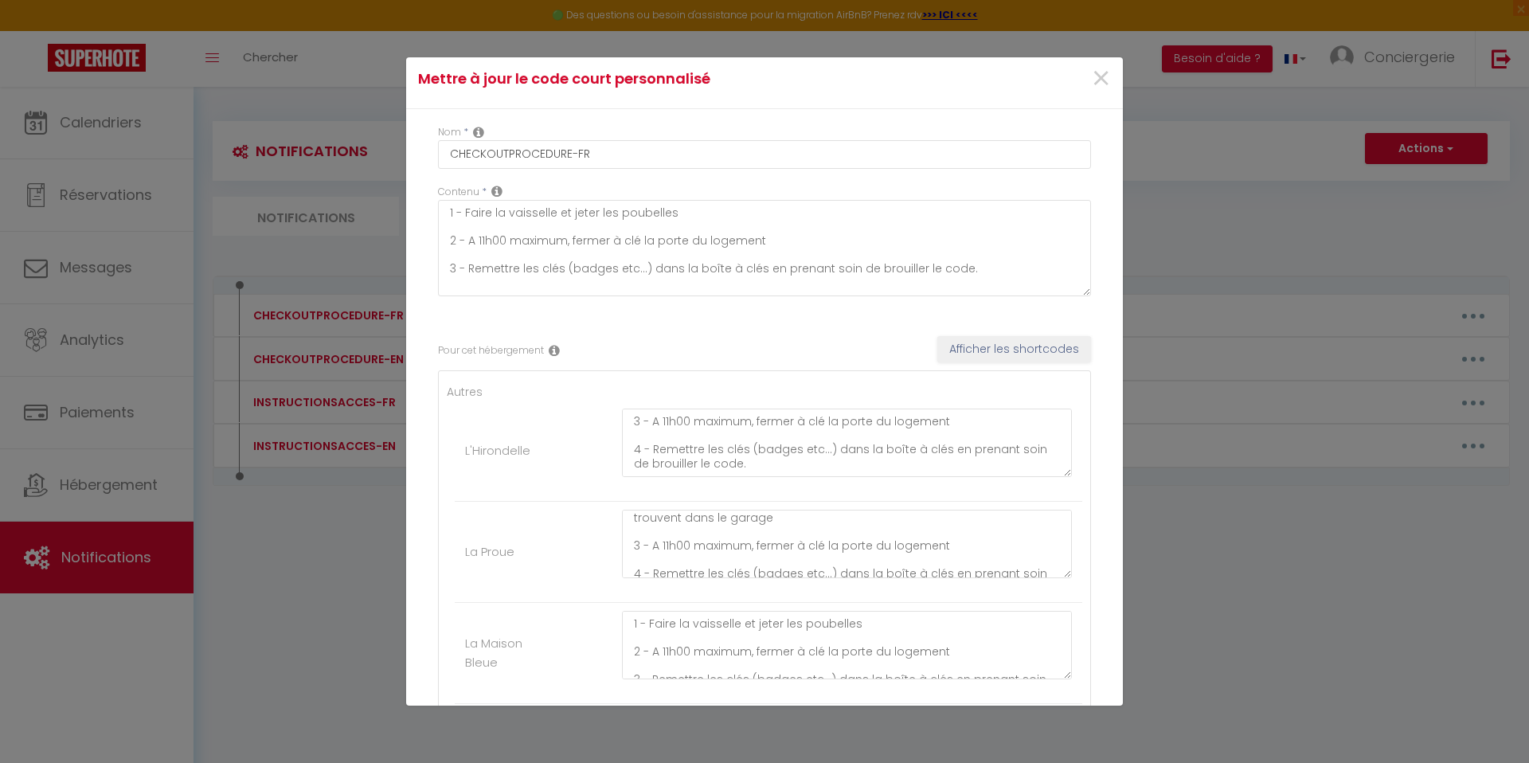
scroll to position [34, 0]
click at [773, 530] on textarea "1 - Faire la vaisselle 2 - Fermer les sacs poubelles et les déposer dans les co…" at bounding box center [847, 544] width 450 height 68
click at [635, 557] on textarea "1 - Faire la vaisselle 2 - Fermer les sacs poubelles et les déposer dans les co…" at bounding box center [847, 544] width 450 height 68
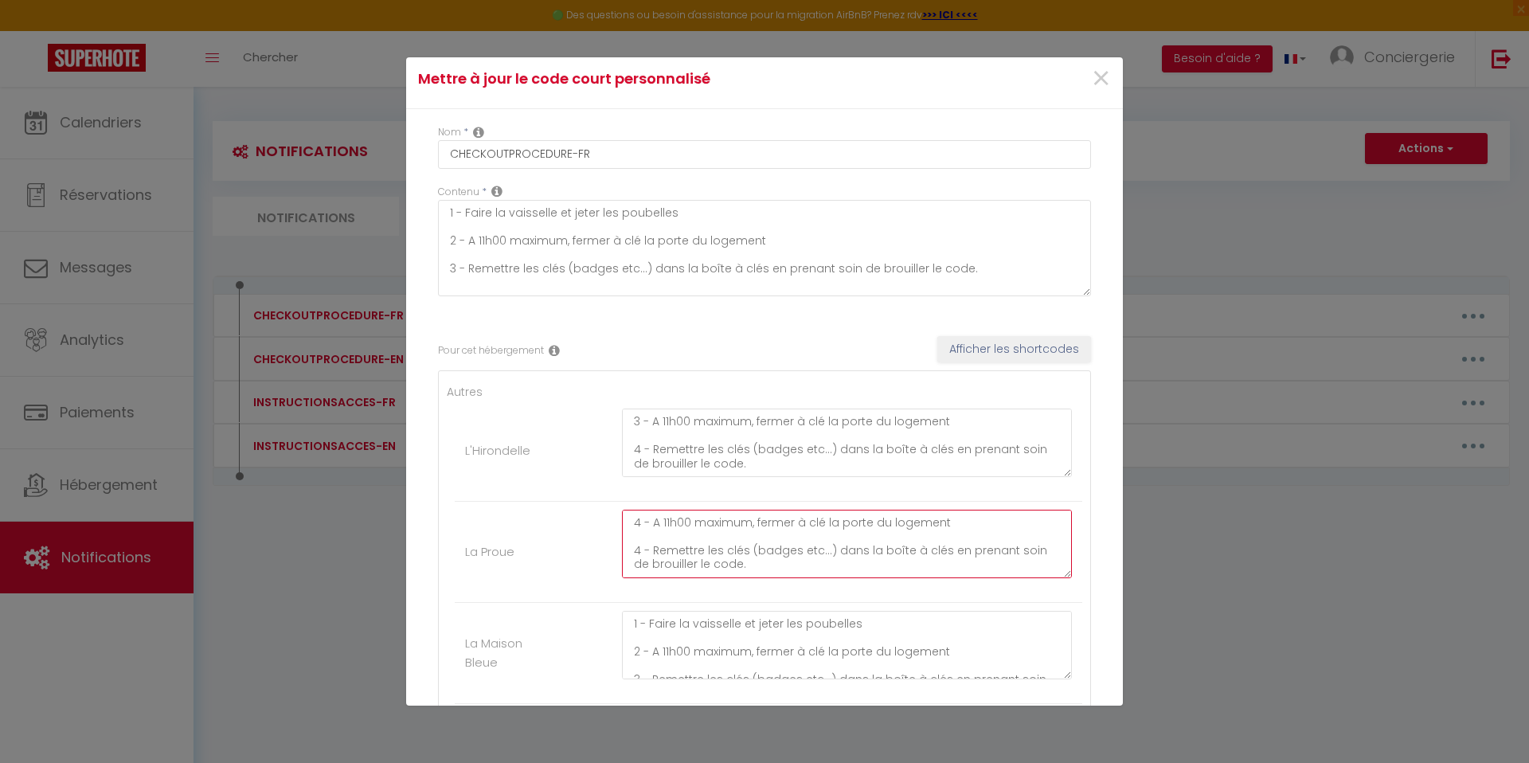
click at [639, 553] on textarea "1 - Faire la vaisselle 2 - Fermer les sacs poubelles et les déposer dans les co…" at bounding box center [847, 544] width 450 height 68
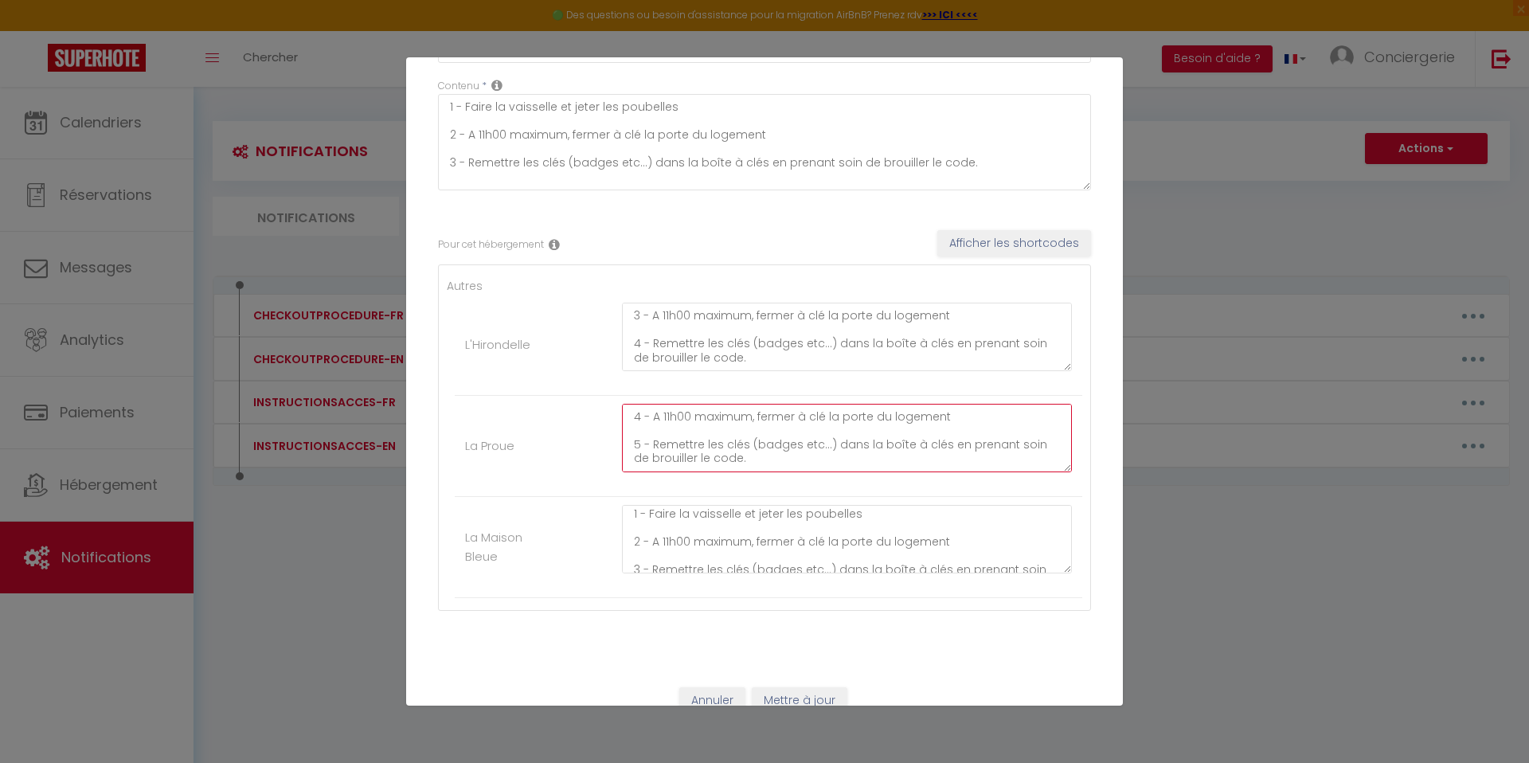
scroll to position [0, 0]
type textarea "1 - Faire la vaisselle 2 - Fermer les sacs poubelles et les déposer dans les co…"
click at [858, 516] on textarea "1 - Faire la vaisselle et jeter les poubelles 2 - A 11h00 maximum, fermer à clé…" at bounding box center [847, 539] width 450 height 68
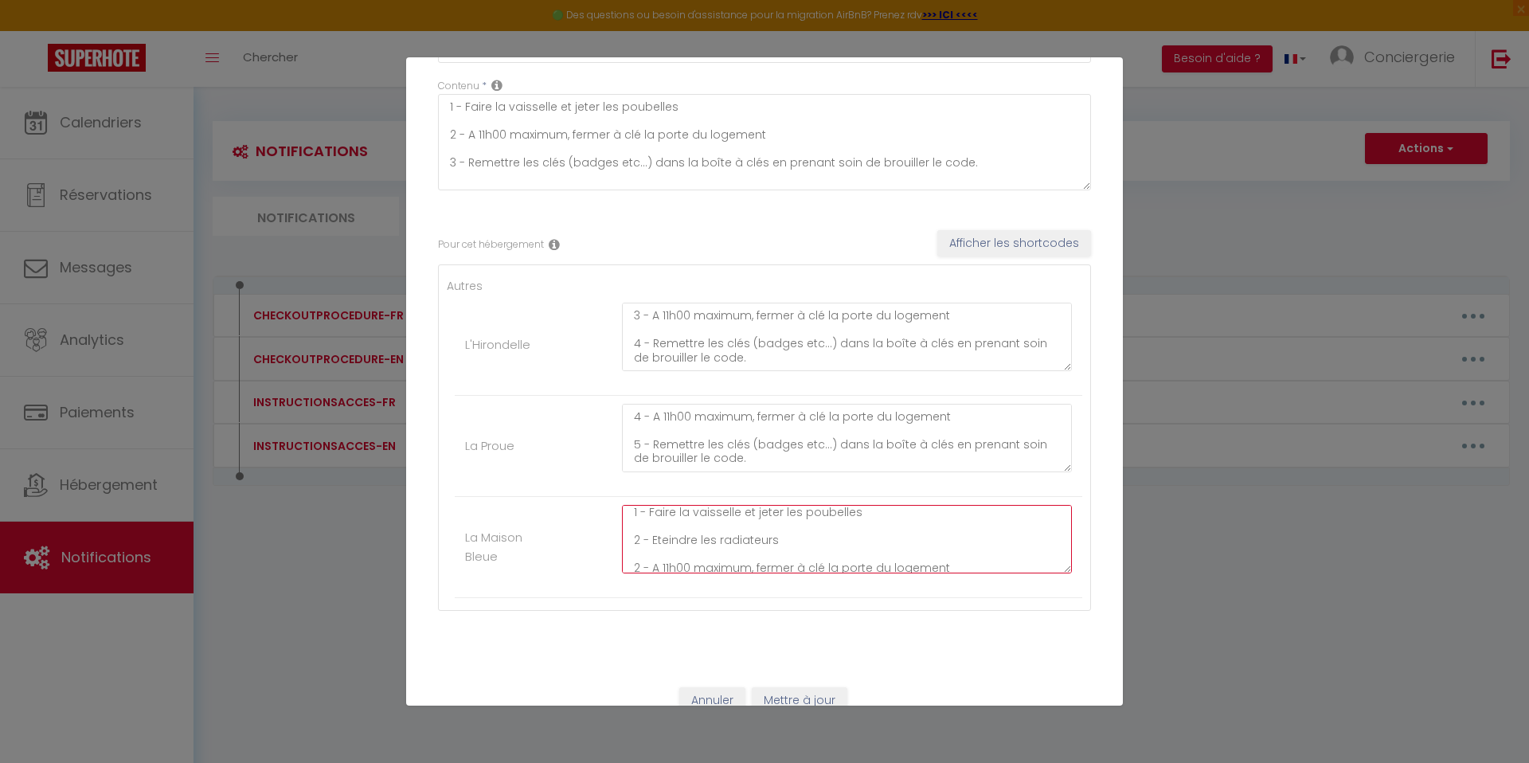
scroll to position [6, 0]
click at [636, 562] on textarea "1 - Faire la vaisselle et jeter les poubelles 2 - Eteindre les radiateurs 2 - A…" at bounding box center [847, 539] width 450 height 68
click at [635, 540] on textarea "1 - Faire la vaisselle et jeter les poubelles 2 - Eteindre les radiateurs 3 - A…" at bounding box center [847, 536] width 450 height 68
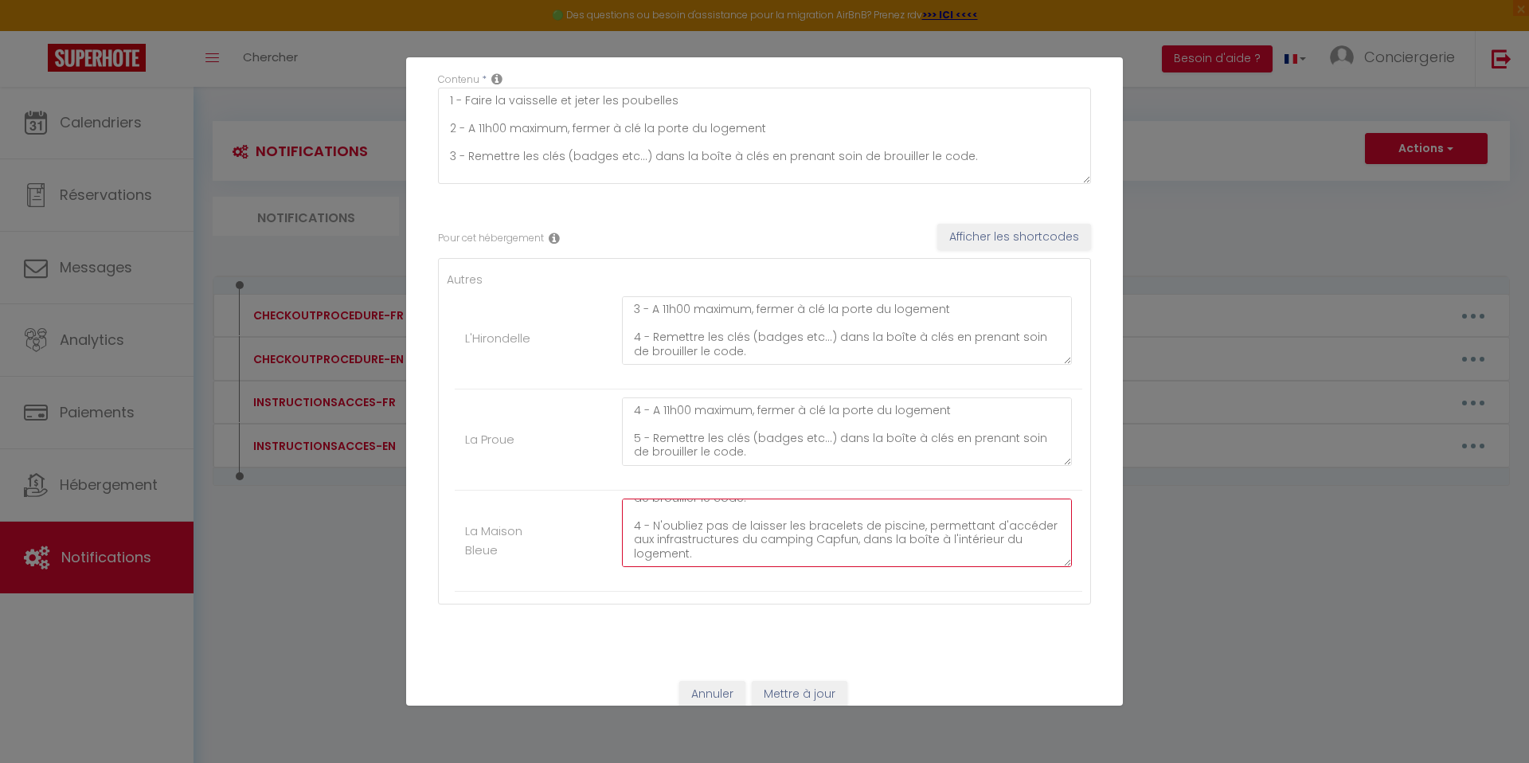
click at [637, 526] on textarea "1 - Faire la vaisselle et jeter les poubelles 2 - Eteindre les radiateurs 3 - A…" at bounding box center [847, 532] width 450 height 68
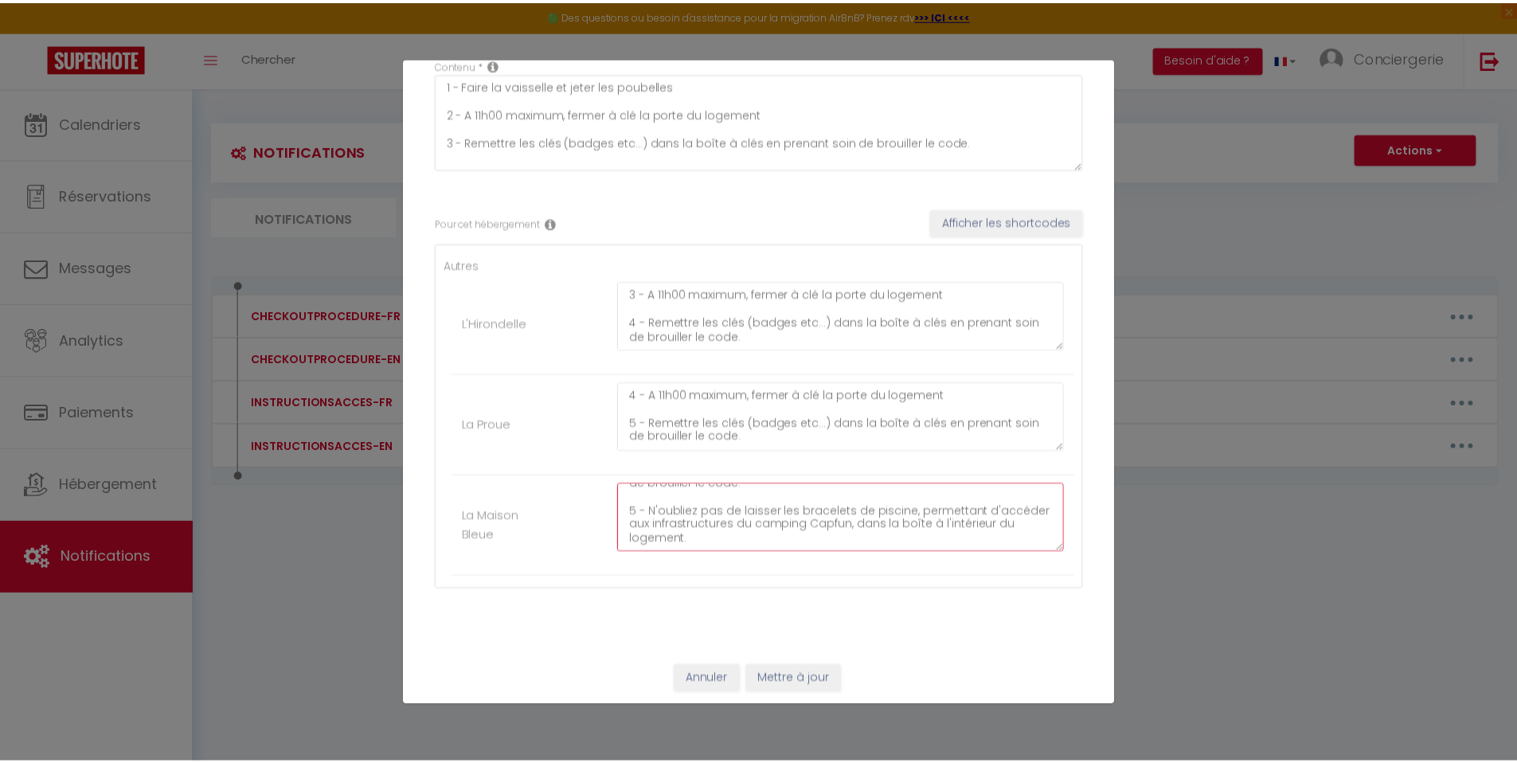
scroll to position [139, 0]
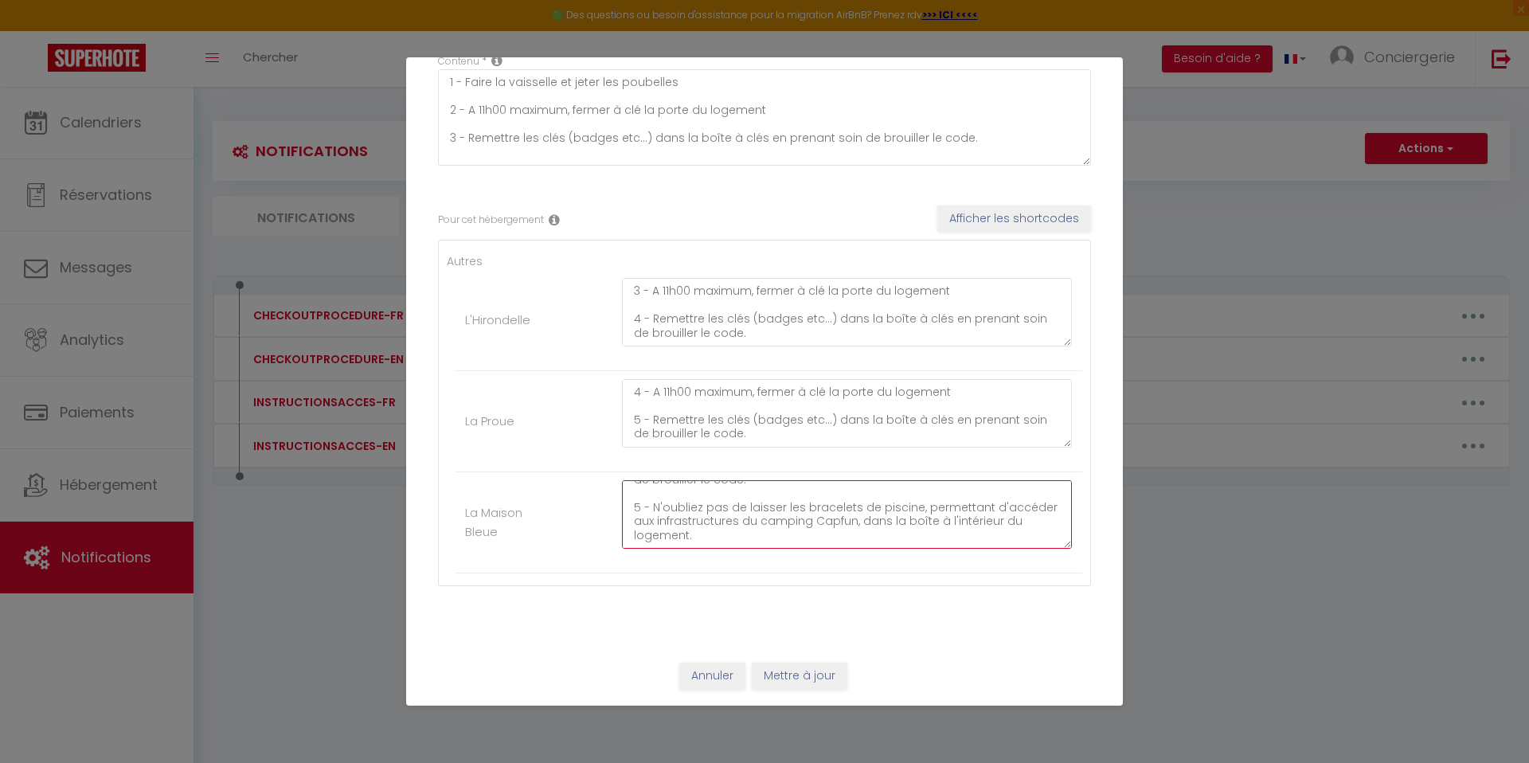
type textarea "1 - Faire la vaisselle et jeter les poubelles 2 - Eteindre les radiateurs 3 - A…"
click at [811, 681] on button "Mettre à jour" at bounding box center [800, 675] width 96 height 27
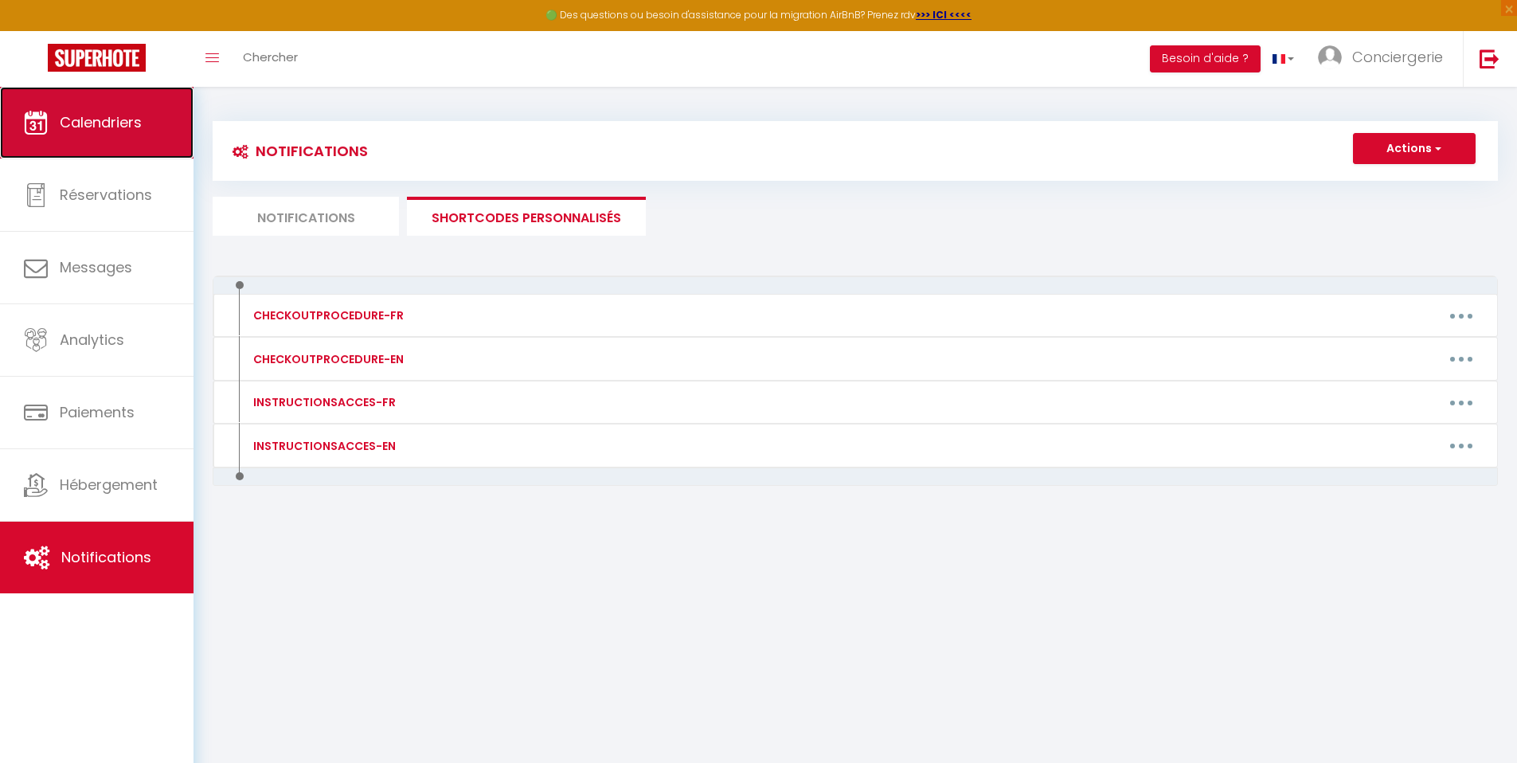
click at [47, 146] on link "Calendriers" at bounding box center [96, 123] width 193 height 72
